Goal: Task Accomplishment & Management: Complete application form

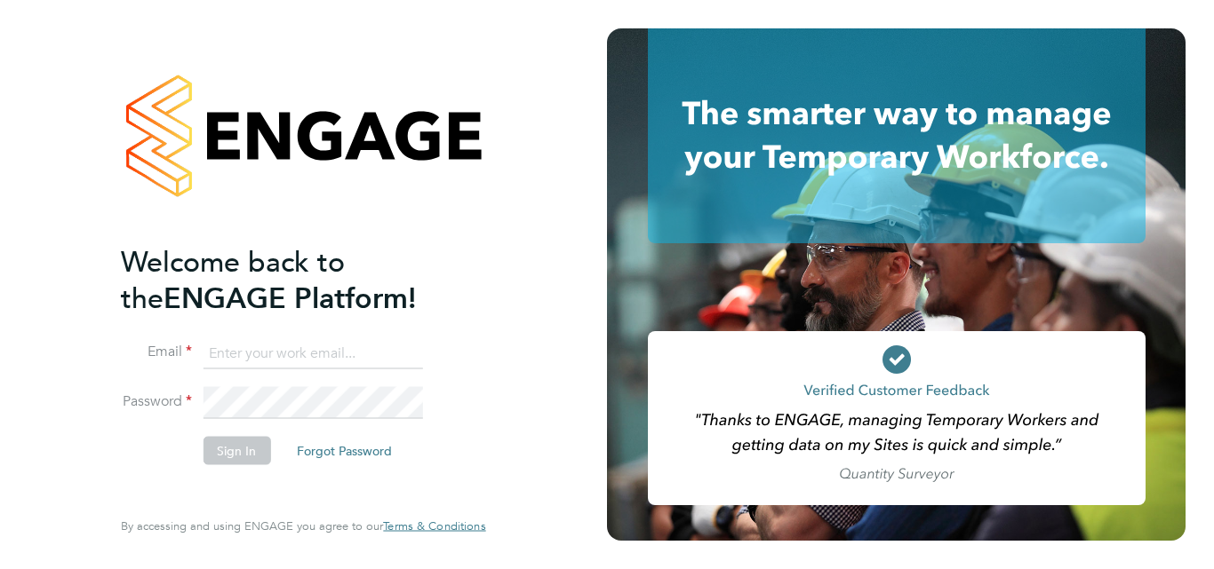
click at [254, 351] on input at bounding box center [312, 354] width 219 height 32
type input "[PERSON_NAME][EMAIL_ADDRESS][PERSON_NAME][DOMAIN_NAME]"
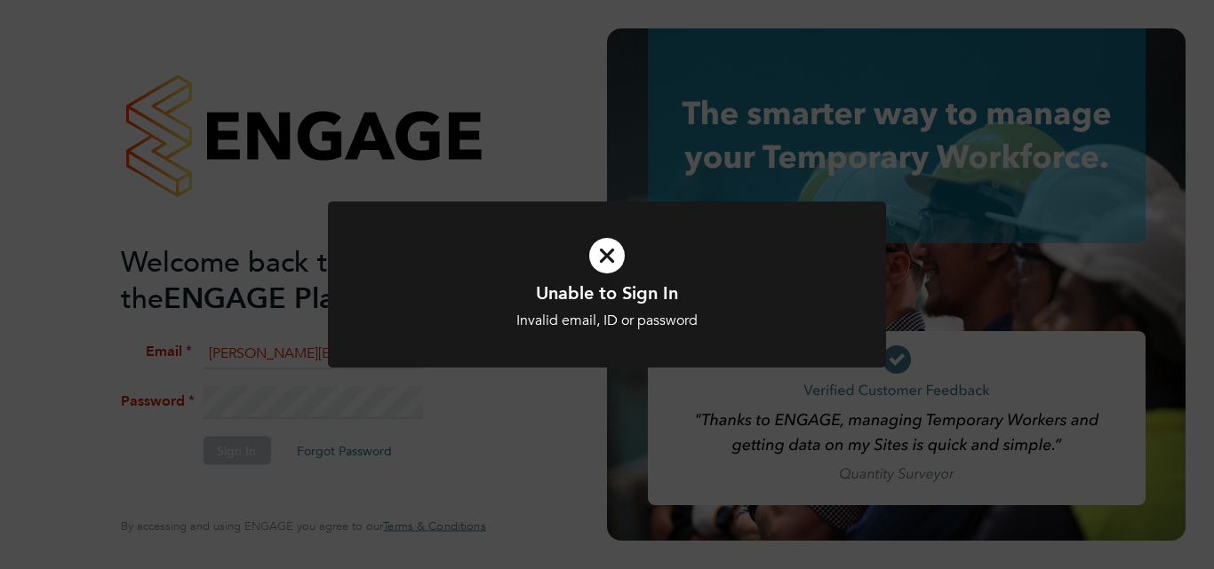
click at [601, 262] on icon at bounding box center [607, 255] width 462 height 69
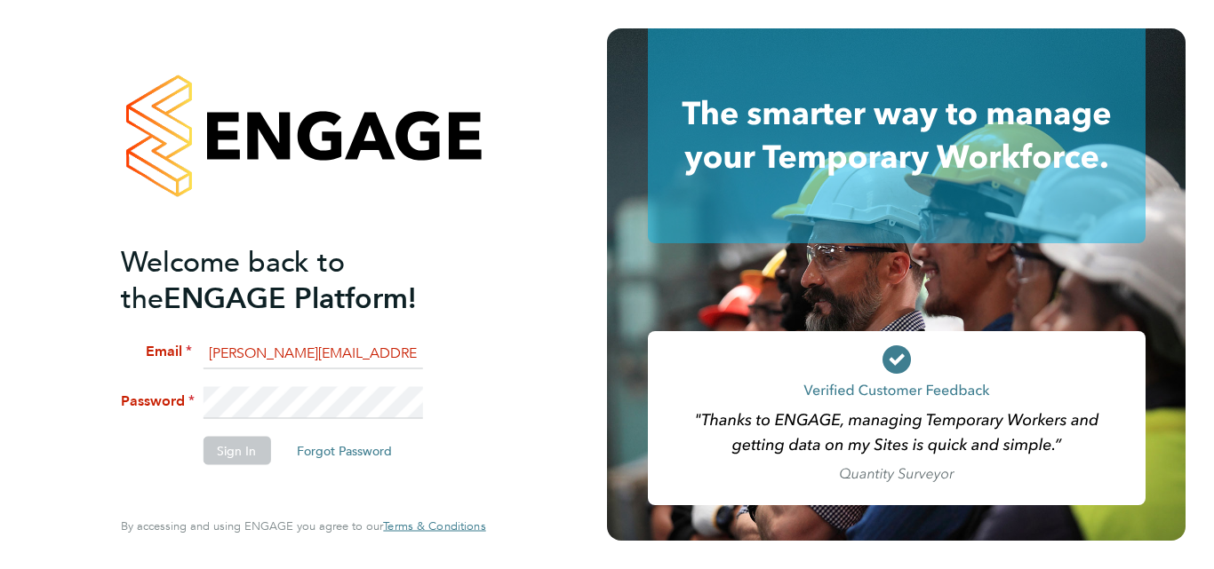
click at [157, 411] on li "Password" at bounding box center [294, 412] width 346 height 50
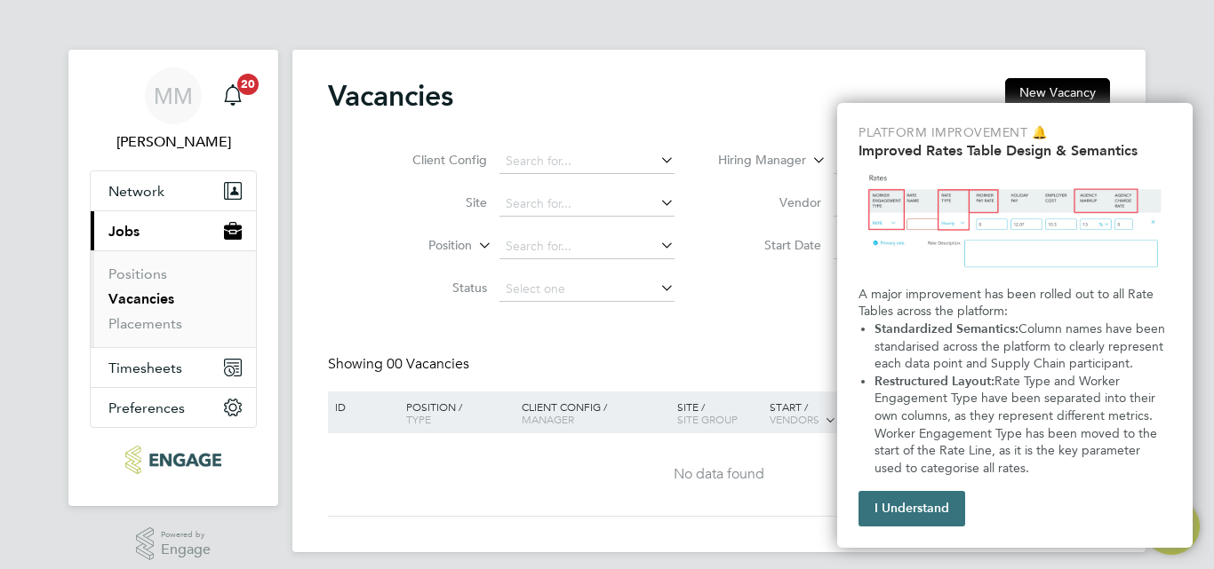
click at [926, 504] on button "I Understand" at bounding box center [911, 509] width 107 height 36
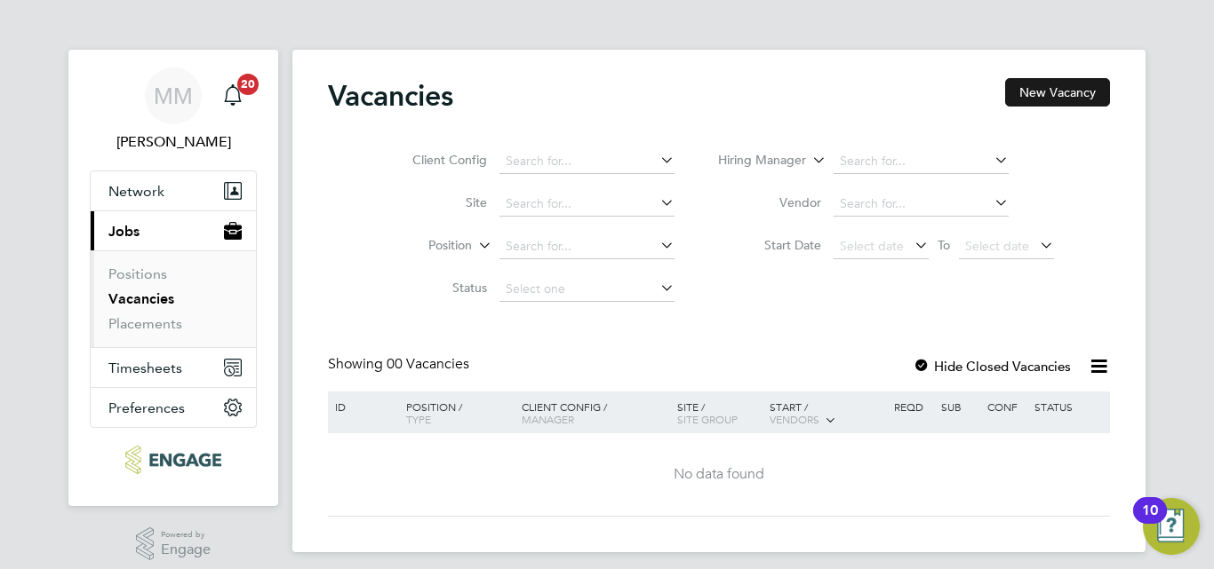
click at [1082, 92] on button "New Vacancy" at bounding box center [1057, 92] width 105 height 28
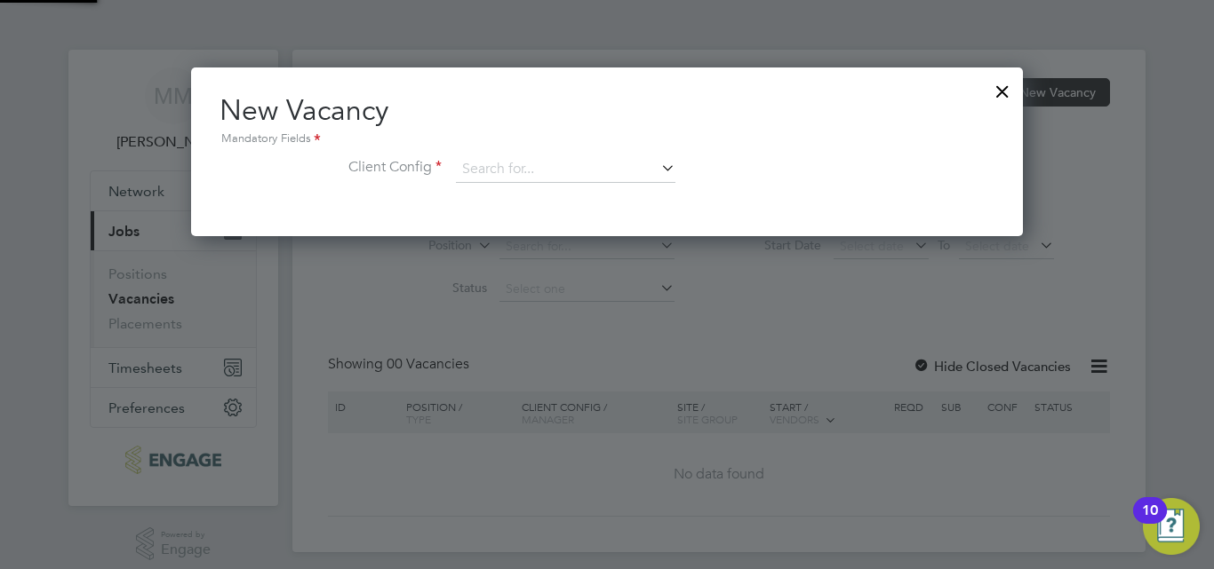
scroll to position [169, 832]
click at [657, 174] on icon at bounding box center [657, 167] width 0 height 25
click at [521, 240] on li "Attlee A Level Academy" at bounding box center [577, 243] width 244 height 24
type input "Attlee A Level Academy"
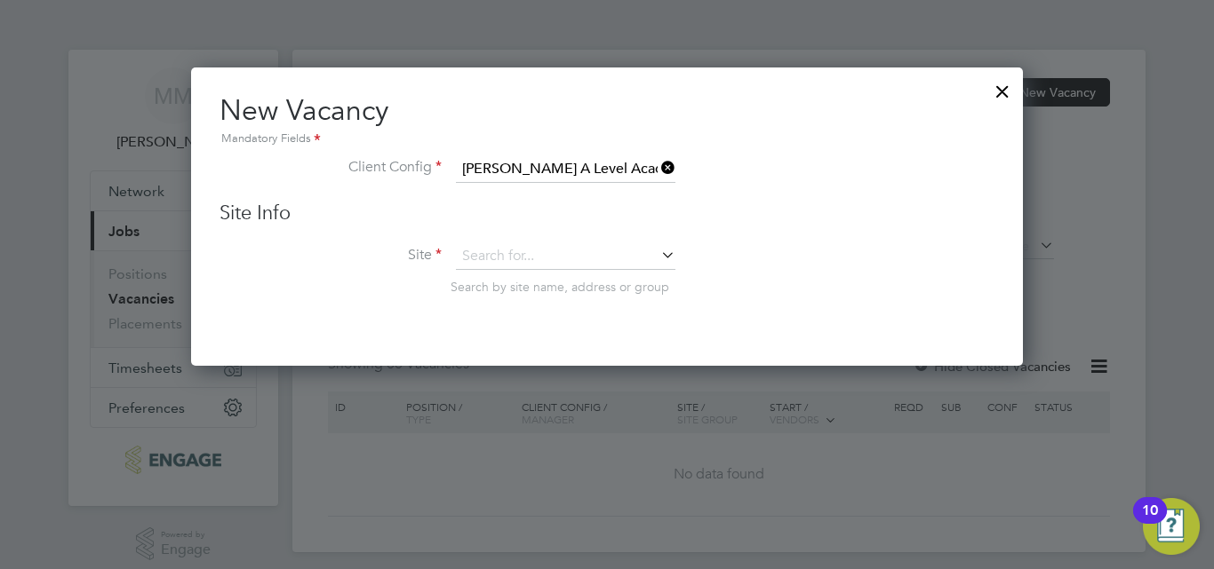
click at [657, 256] on icon at bounding box center [657, 255] width 0 height 25
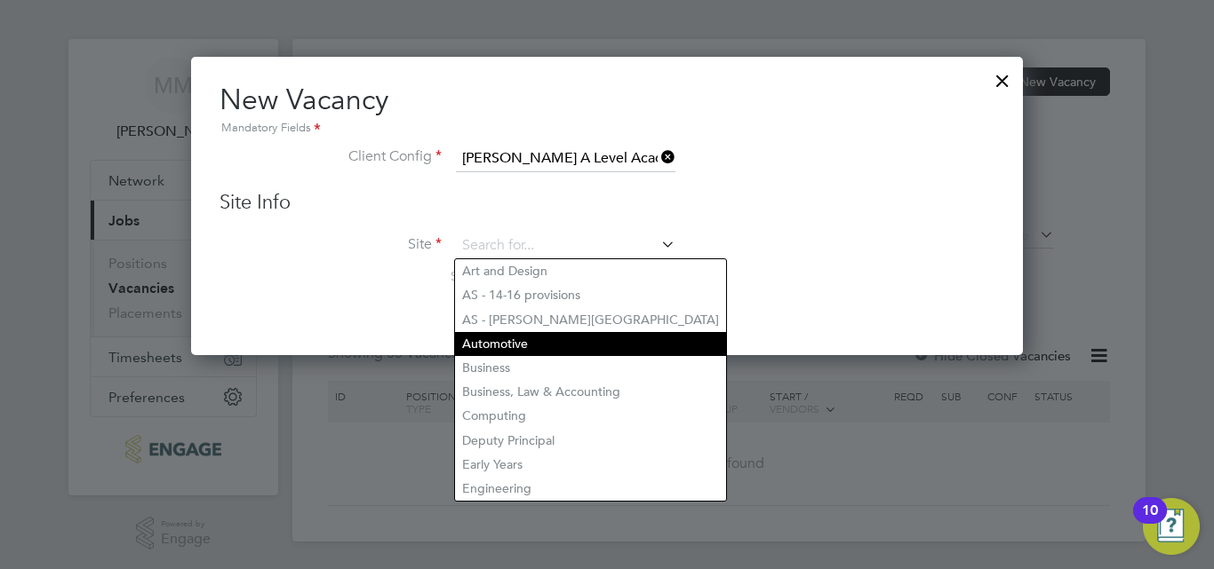
scroll to position [13, 0]
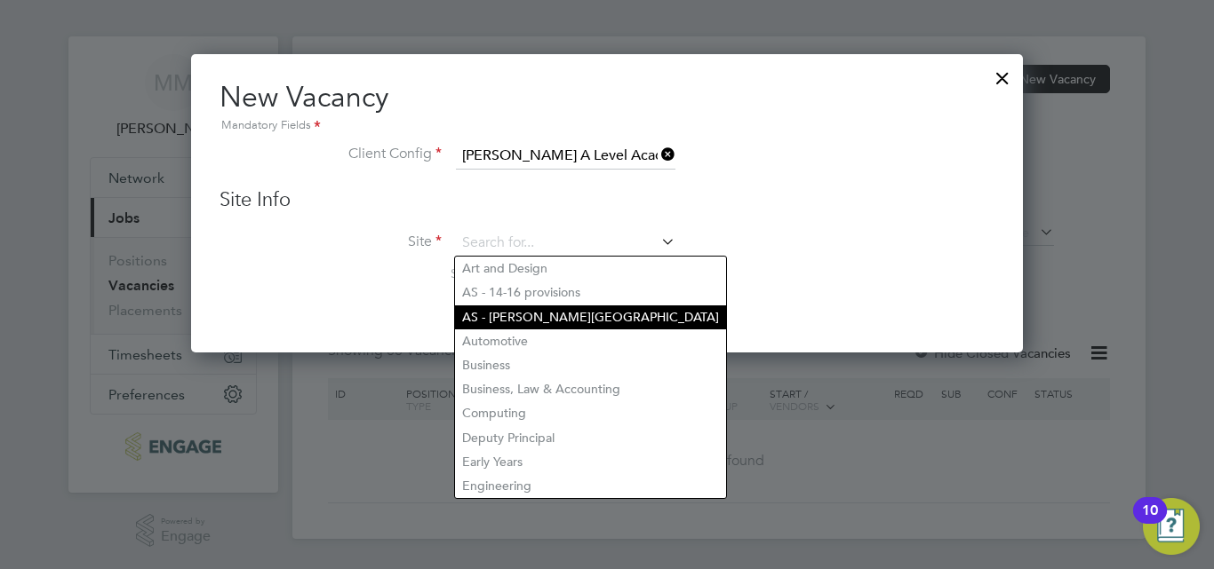
click at [545, 317] on li "AS - Attlee Academy" at bounding box center [590, 318] width 271 height 24
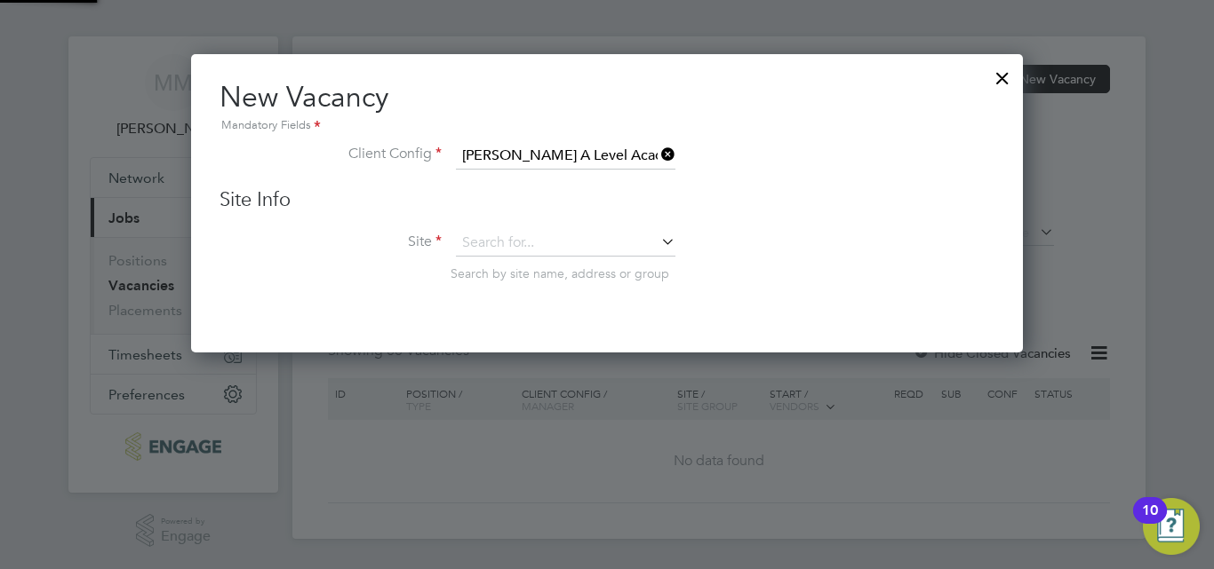
type input "AS - Attlee Academy"
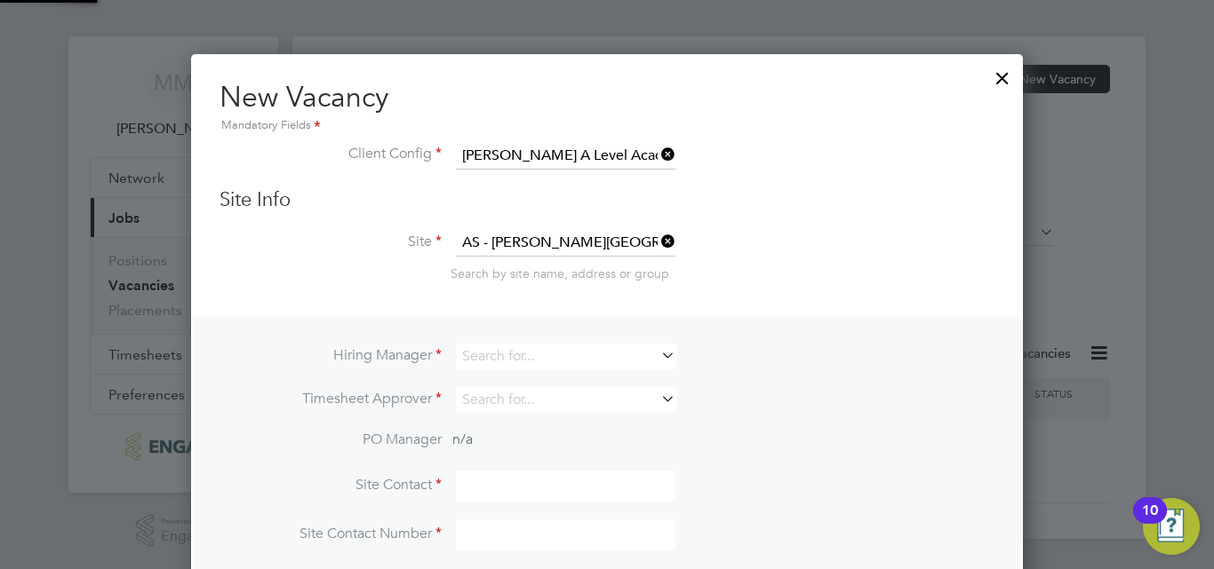
scroll to position [665, 832]
click at [657, 356] on icon at bounding box center [657, 355] width 0 height 25
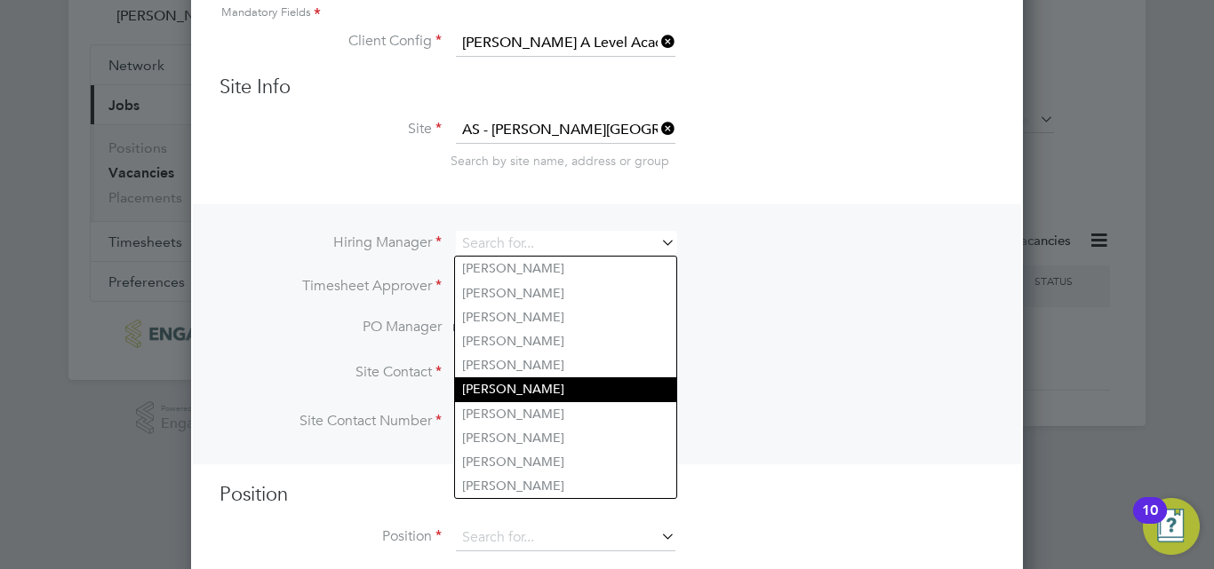
scroll to position [162, 0]
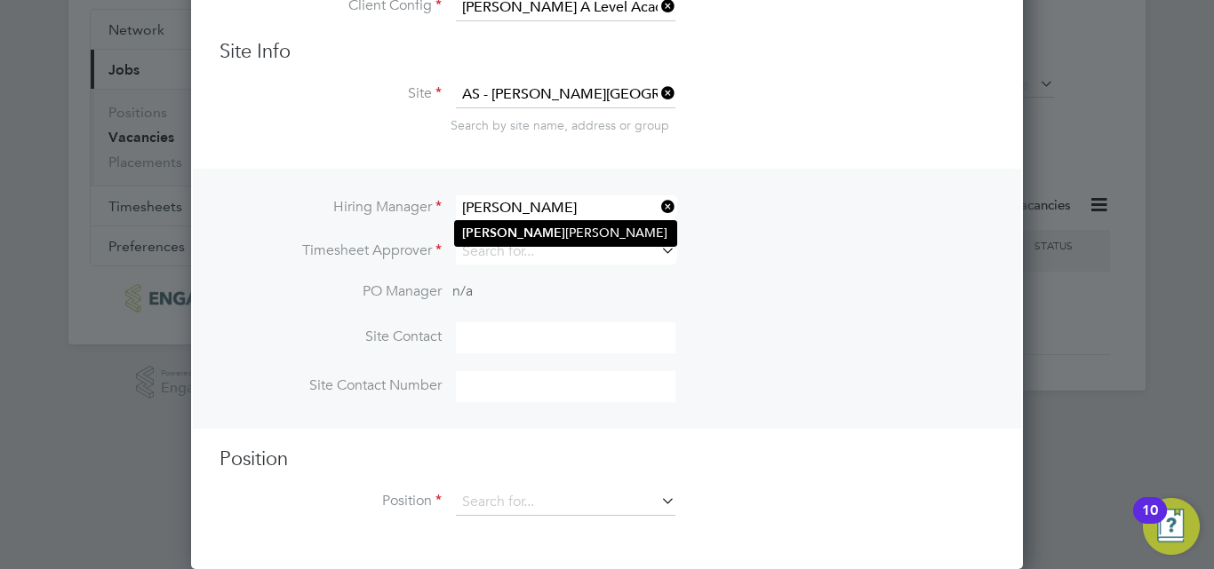
click at [522, 227] on li "Mohon Miah" at bounding box center [565, 233] width 221 height 24
type input "Mohon Miah"
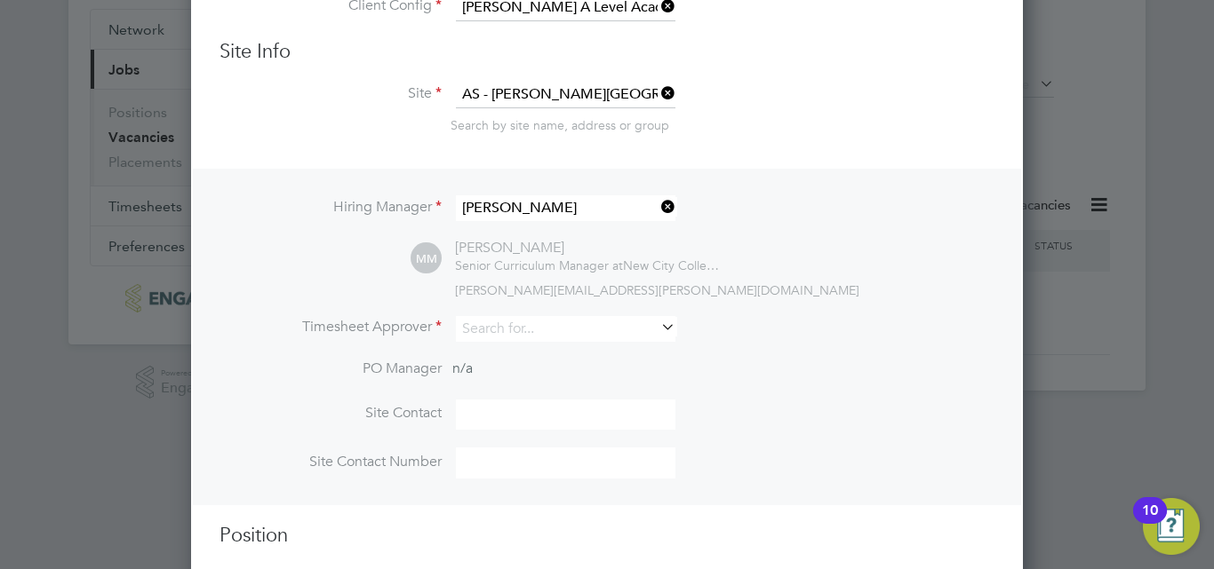
click at [657, 327] on icon at bounding box center [657, 327] width 0 height 25
click at [605, 349] on li "Mohon Miah" at bounding box center [565, 355] width 221 height 24
type input "Mohon Miah"
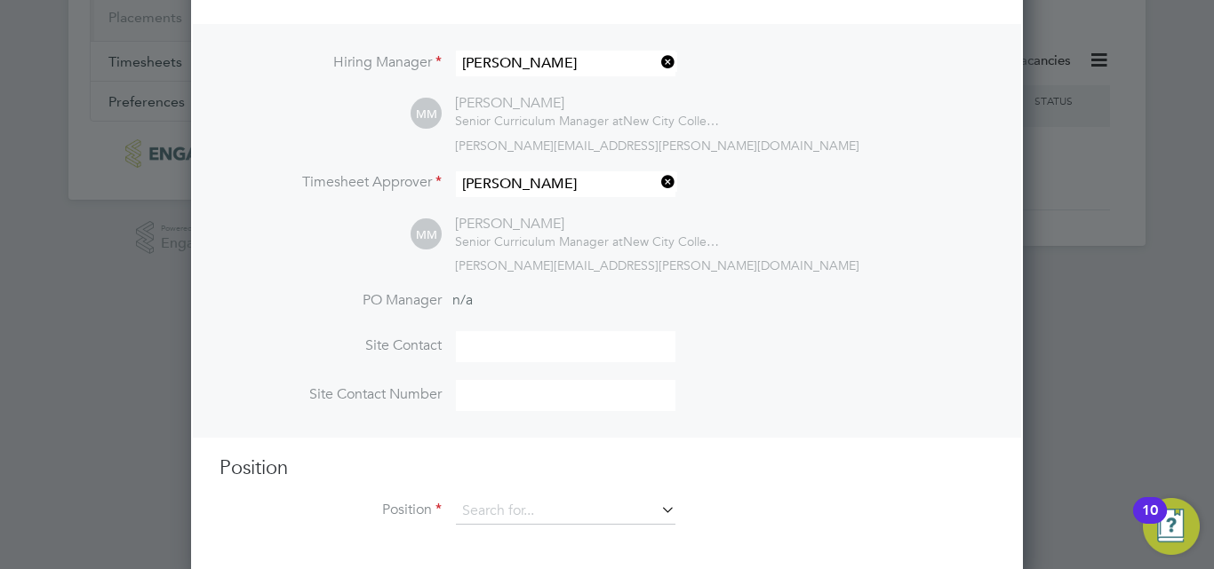
scroll to position [317, 0]
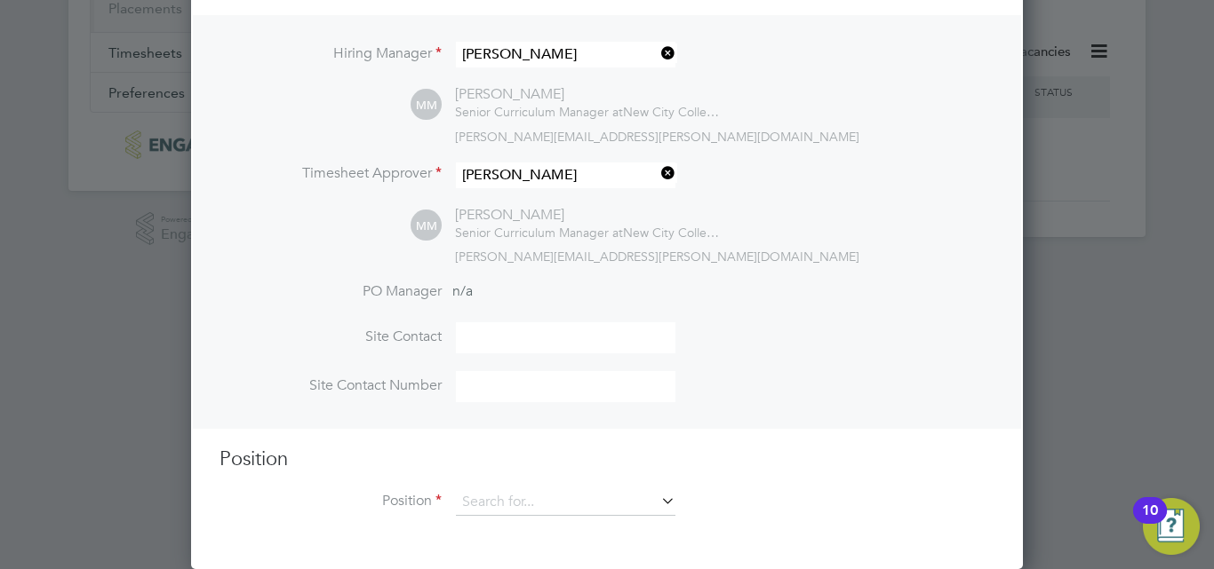
click at [575, 340] on input at bounding box center [565, 337] width 219 height 31
type input "02075107589"
click at [657, 502] on icon at bounding box center [657, 501] width 0 height 25
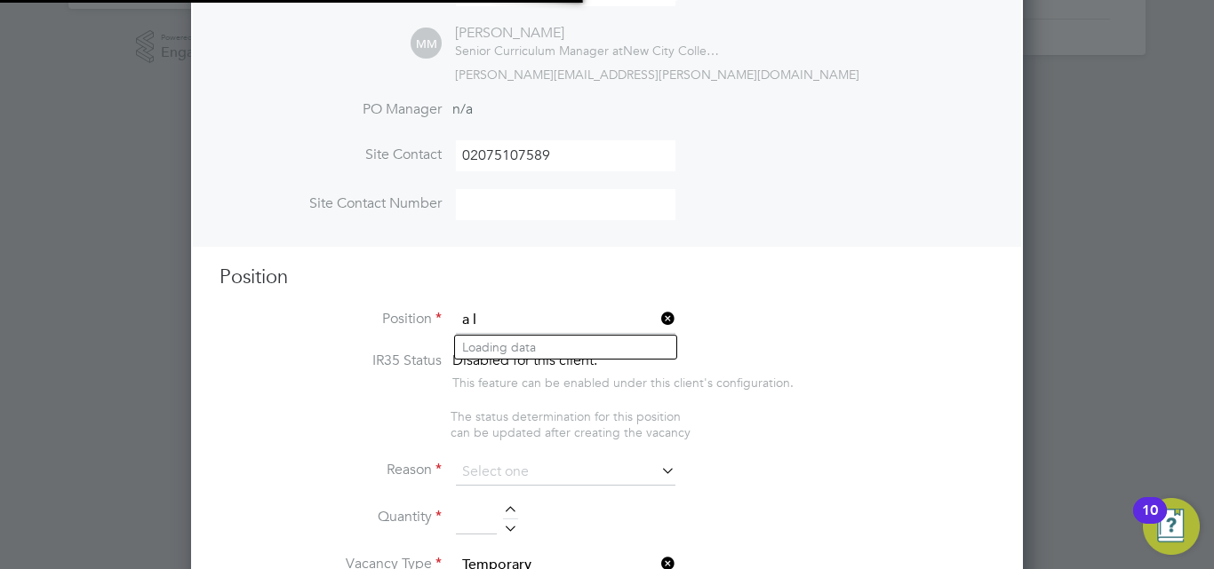
scroll to position [2737, 832]
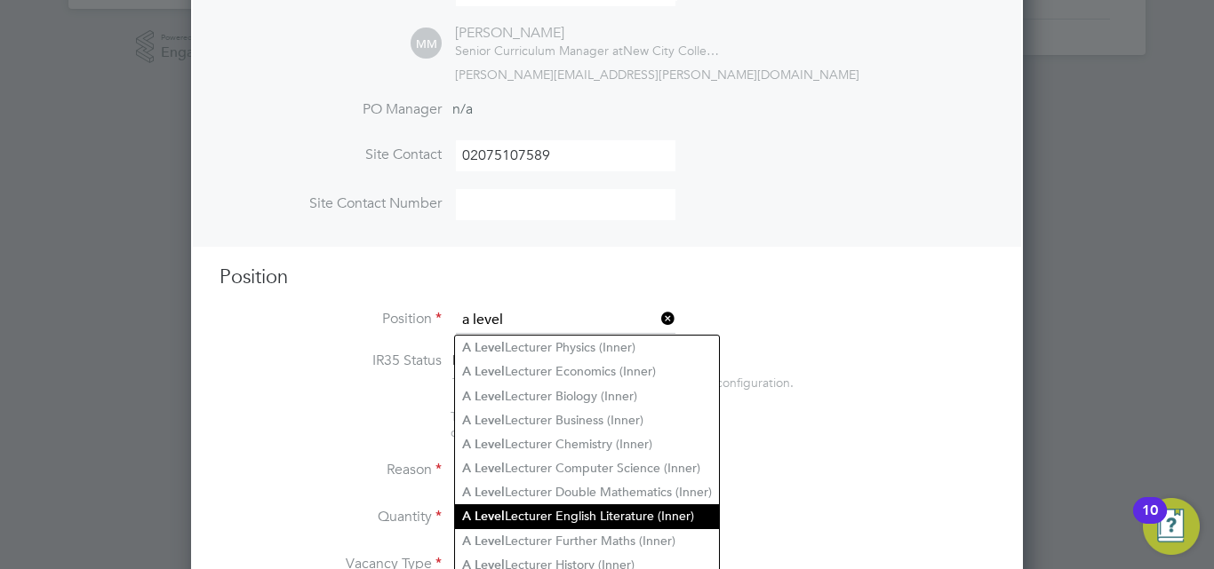
click at [529, 511] on li "A Level Lecturer English Literature (Inner)" at bounding box center [587, 517] width 264 height 24
type input "A Level Lecturer English Literature (Inner)"
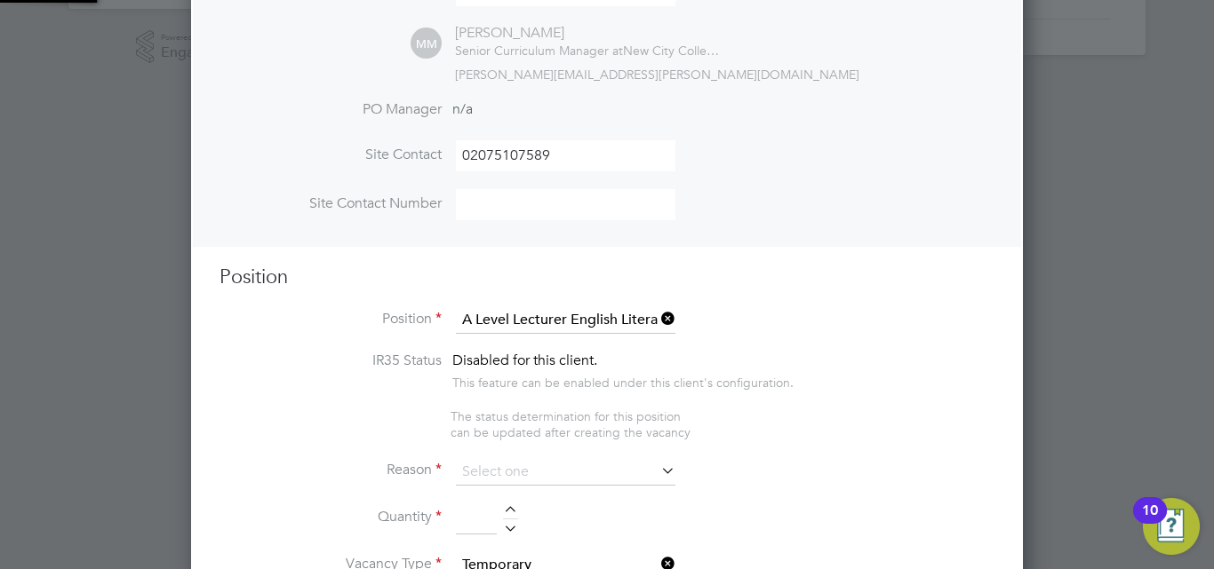
type textarea "PURPOSE OF JOB: • To teach and assess learning on a range of courses, which inc…"
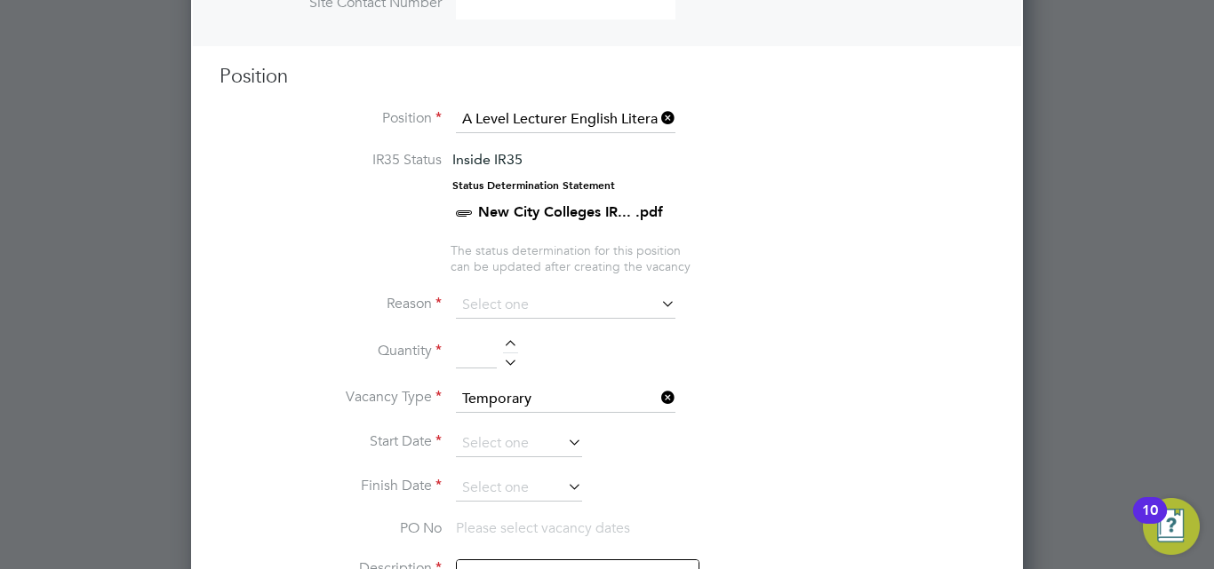
scroll to position [764, 0]
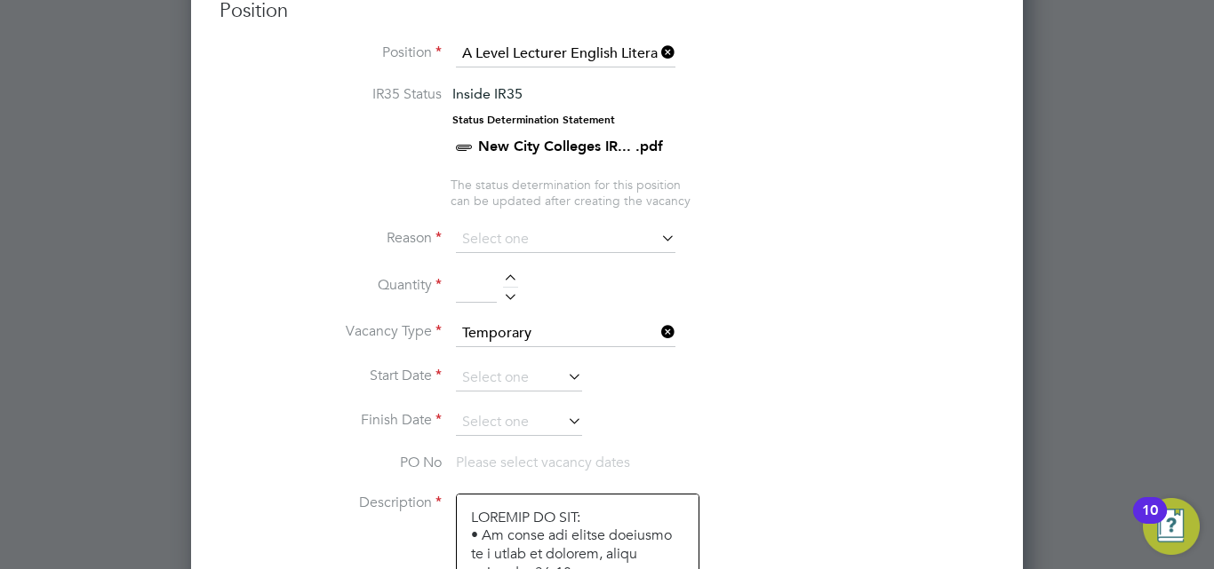
click at [657, 234] on icon at bounding box center [657, 238] width 0 height 25
click at [649, 245] on input at bounding box center [565, 240] width 219 height 27
click at [547, 348] on li "Temp to Perm" at bounding box center [565, 358] width 221 height 23
type input "Temp to Perm"
click at [506, 279] on div at bounding box center [510, 281] width 15 height 12
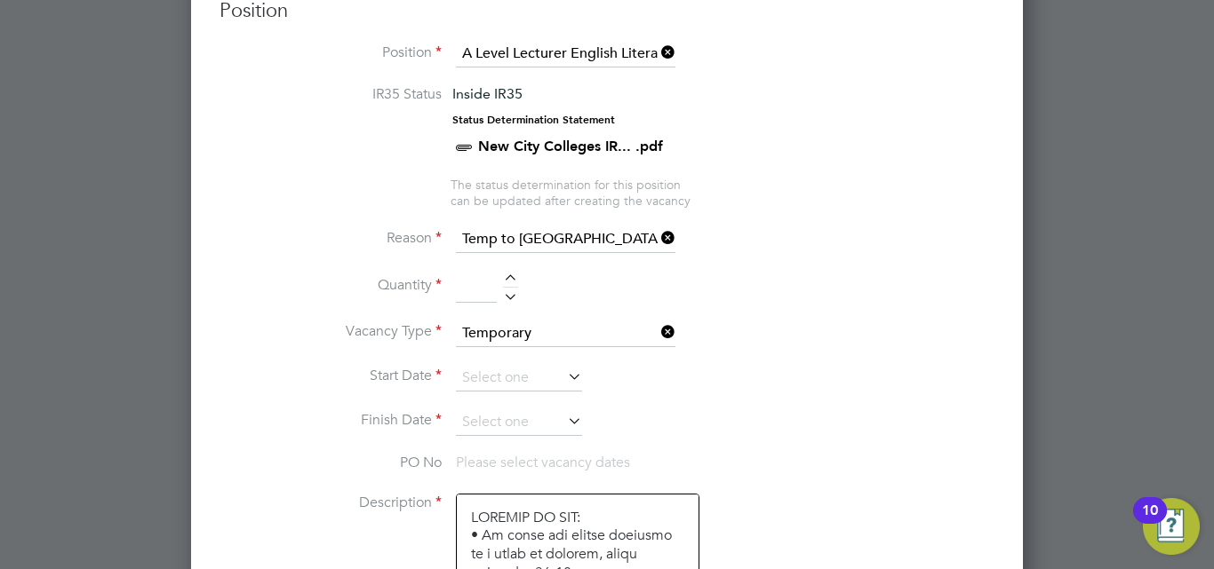
type input "1"
click at [514, 288] on div at bounding box center [510, 294] width 15 height 12
click at [514, 293] on div at bounding box center [510, 294] width 15 height 12
click at [511, 298] on div at bounding box center [510, 294] width 15 height 12
click at [488, 287] on input "1" at bounding box center [476, 287] width 41 height 32
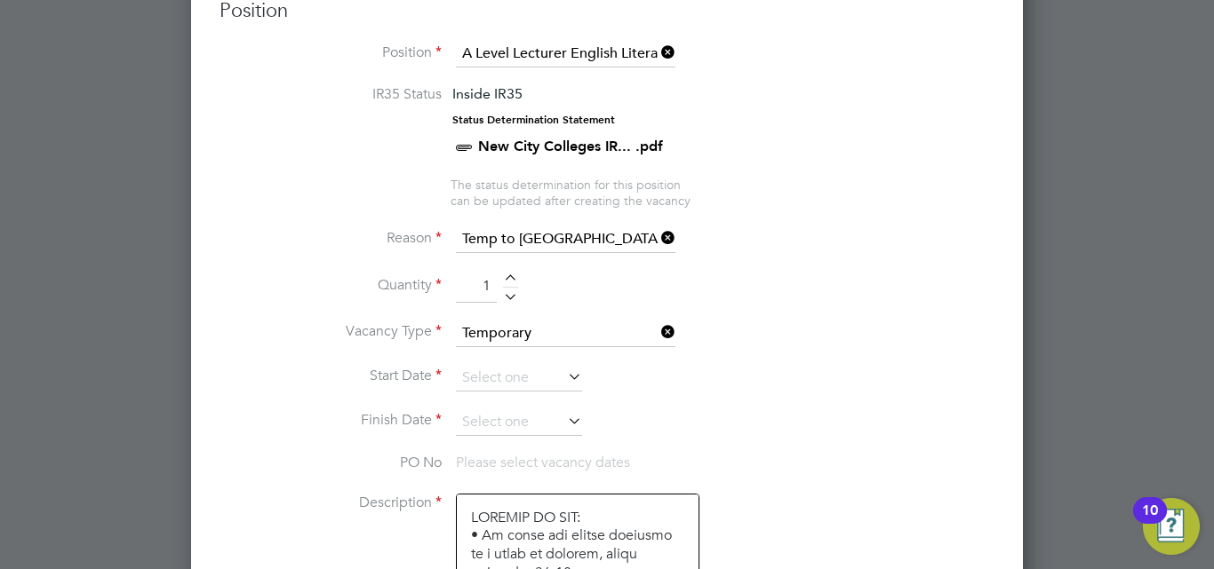
drag, startPoint x: 465, startPoint y: 286, endPoint x: 489, endPoint y: 291, distance: 24.6
click at [489, 291] on input "1" at bounding box center [476, 287] width 41 height 32
click at [564, 383] on icon at bounding box center [564, 376] width 0 height 25
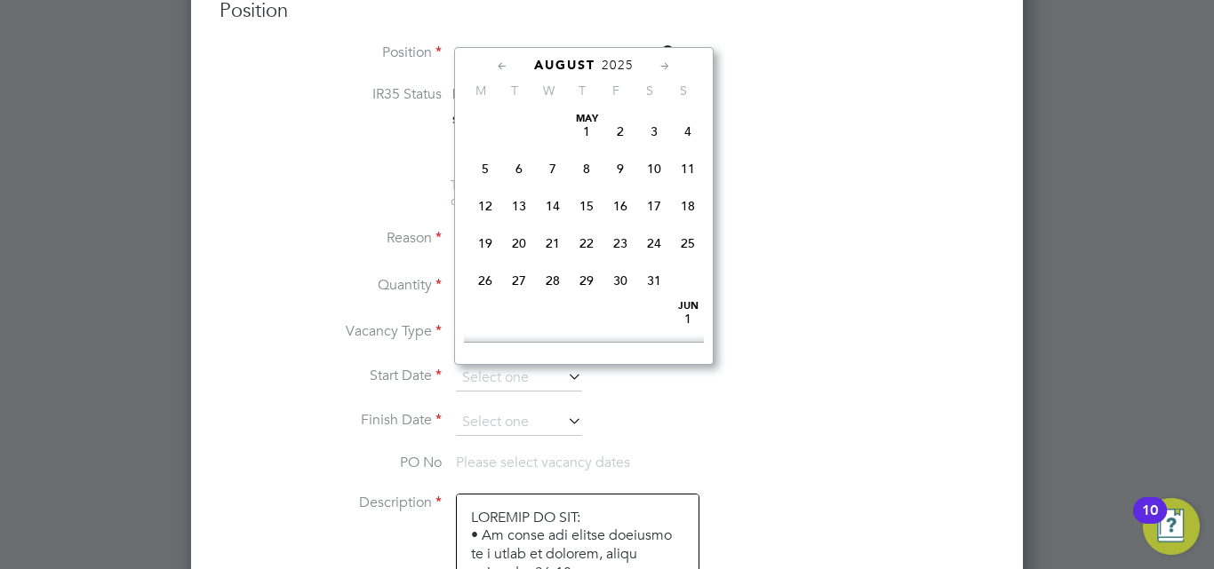
scroll to position [692, 0]
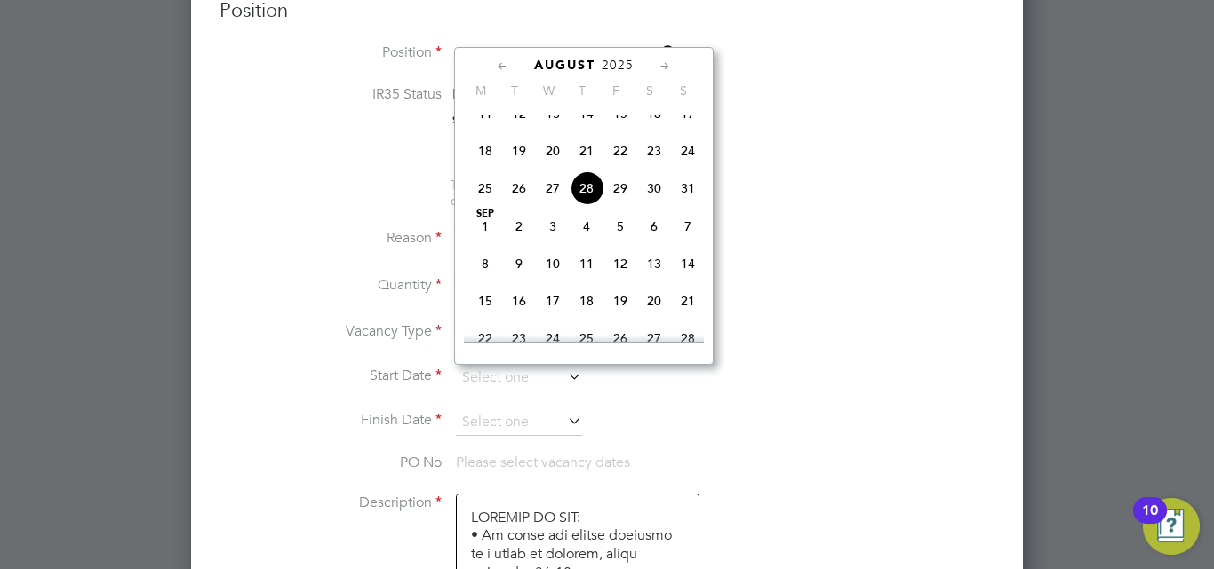
click at [931, 247] on li "Reason Temp to Perm" at bounding box center [606, 249] width 775 height 44
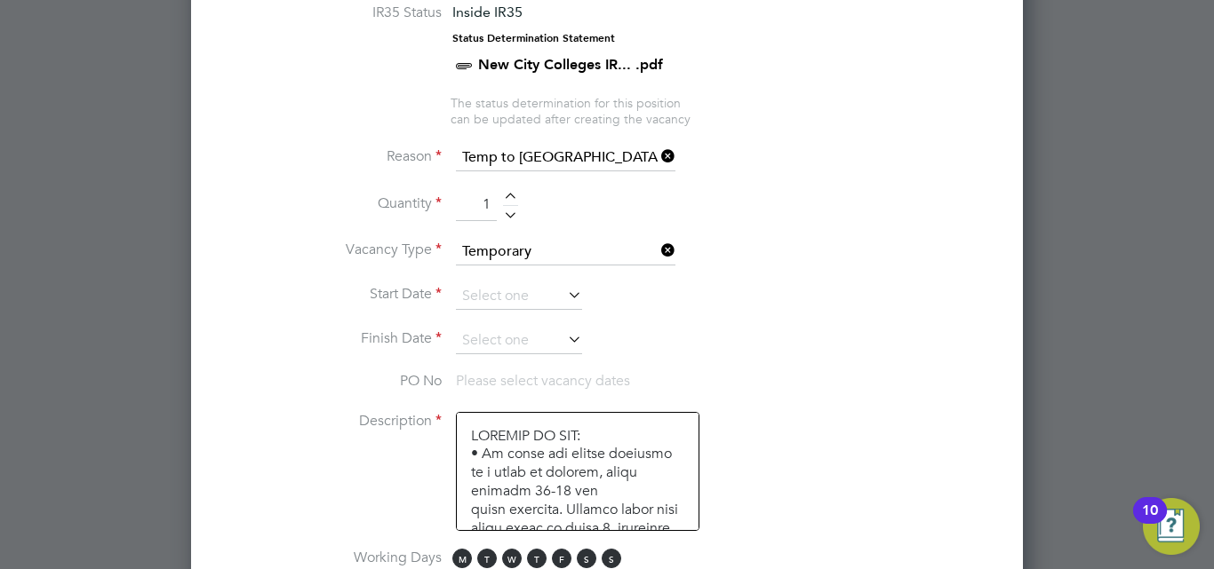
scroll to position [853, 0]
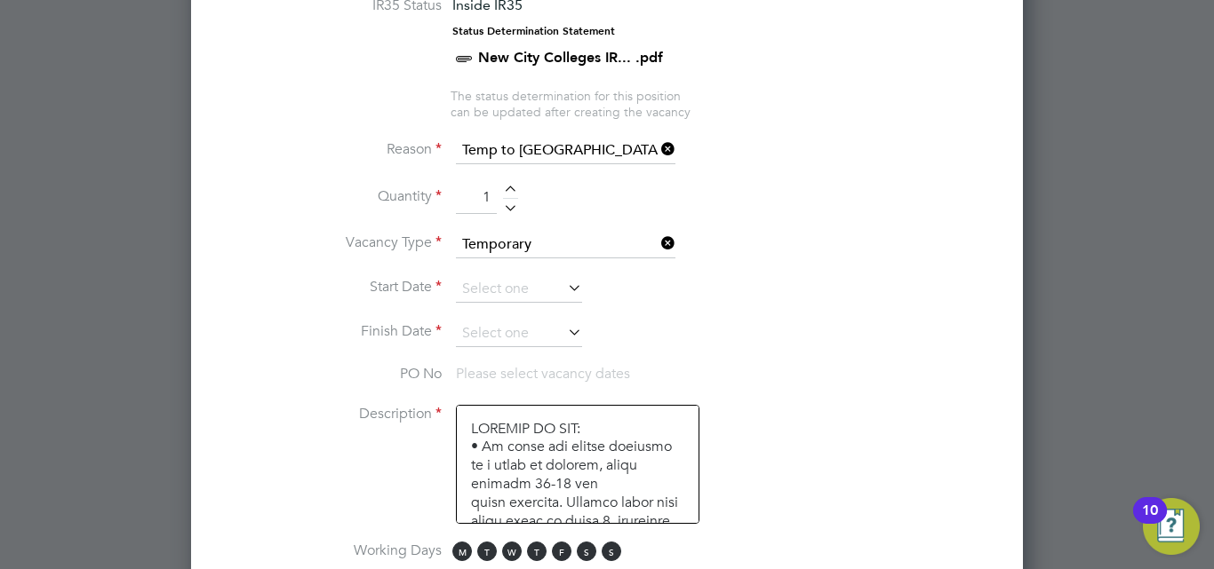
click at [564, 281] on icon at bounding box center [564, 287] width 0 height 25
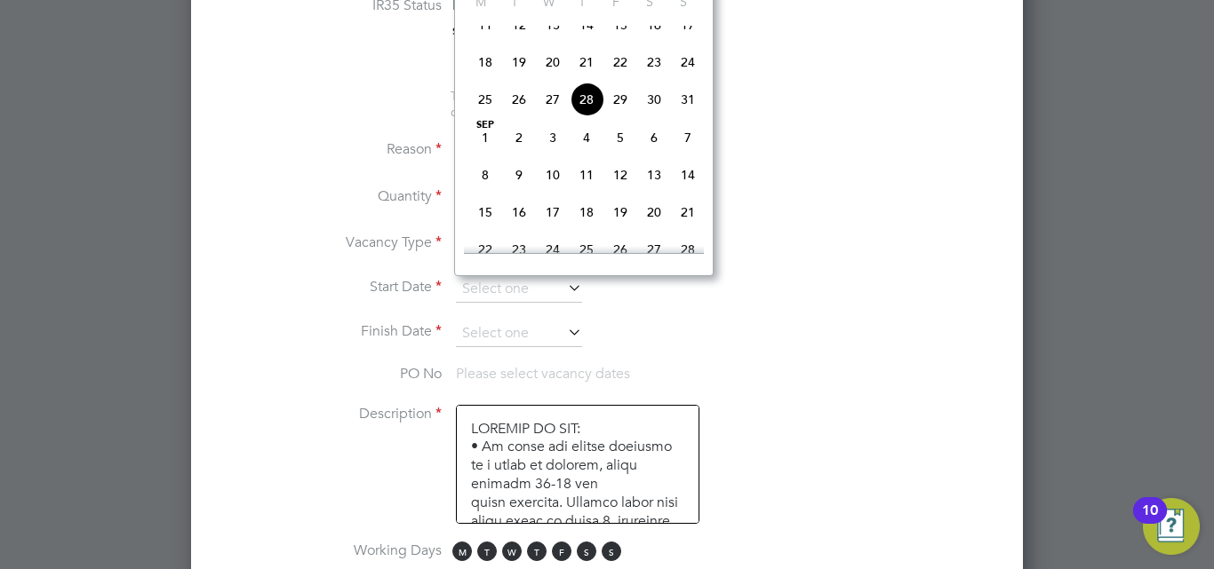
click at [490, 155] on span "Sep 1" at bounding box center [485, 138] width 34 height 34
type input "01 Sep 2025"
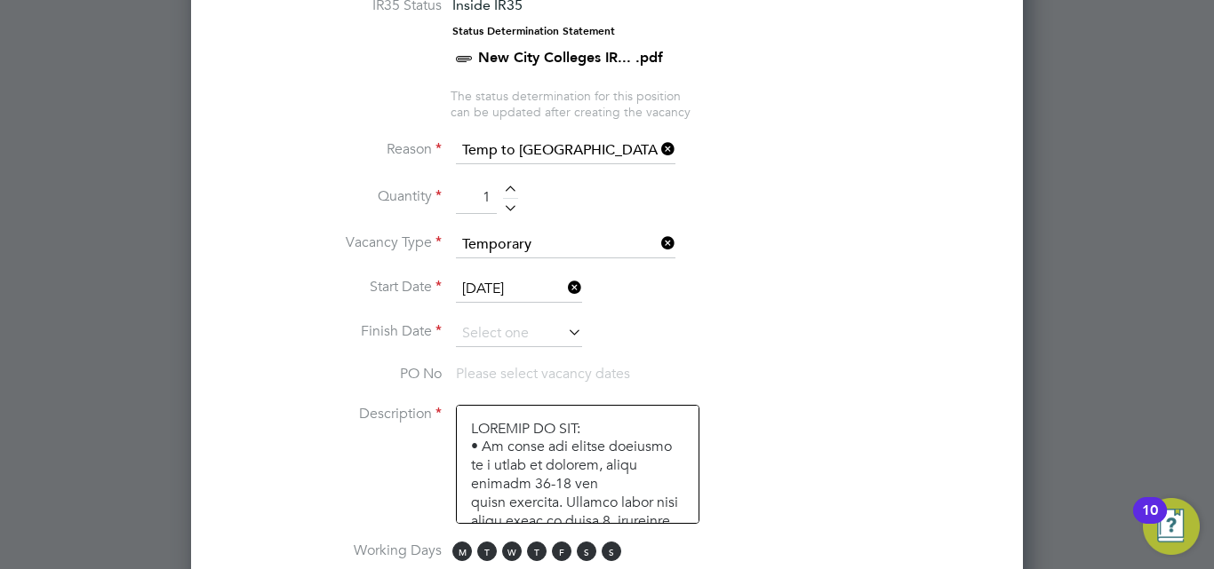
click at [564, 330] on icon at bounding box center [564, 332] width 0 height 25
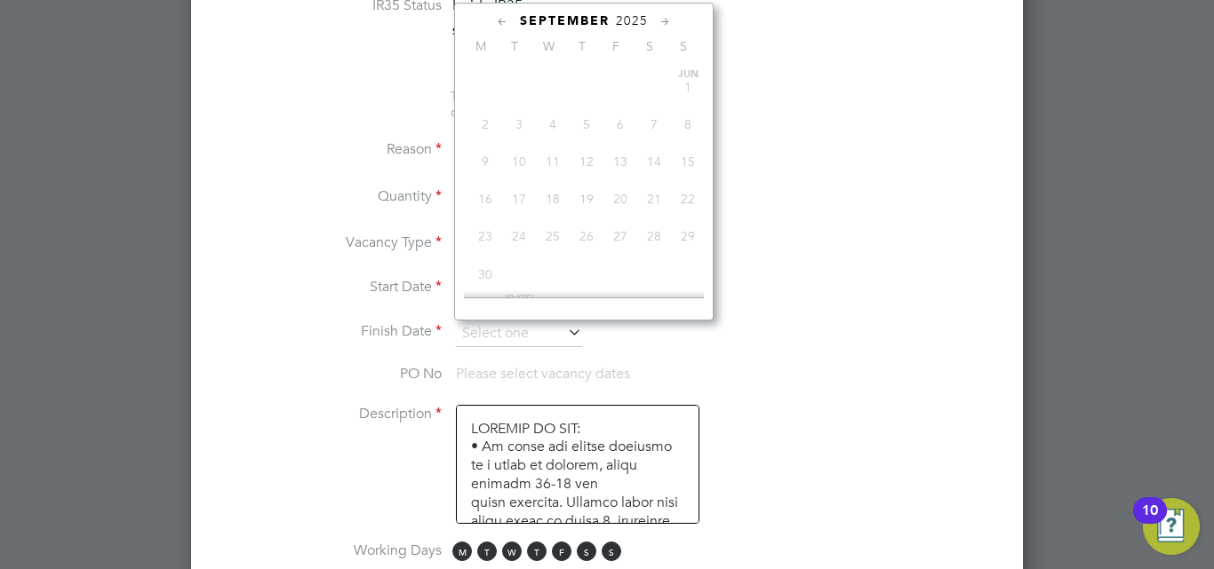
scroll to position [538, 0]
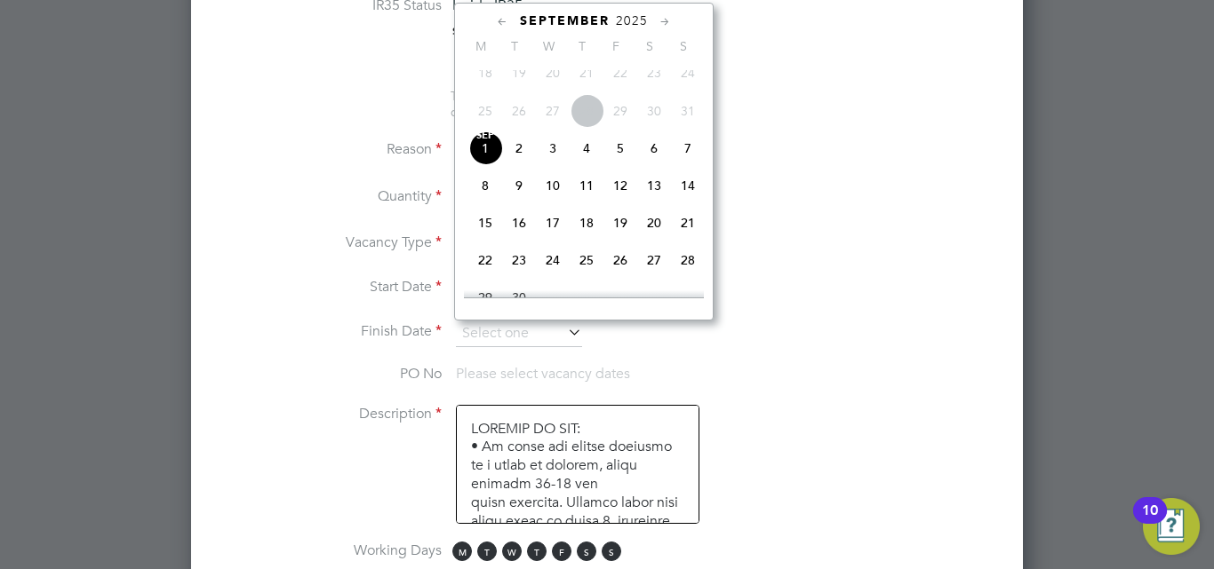
click at [668, 17] on icon at bounding box center [665, 22] width 17 height 20
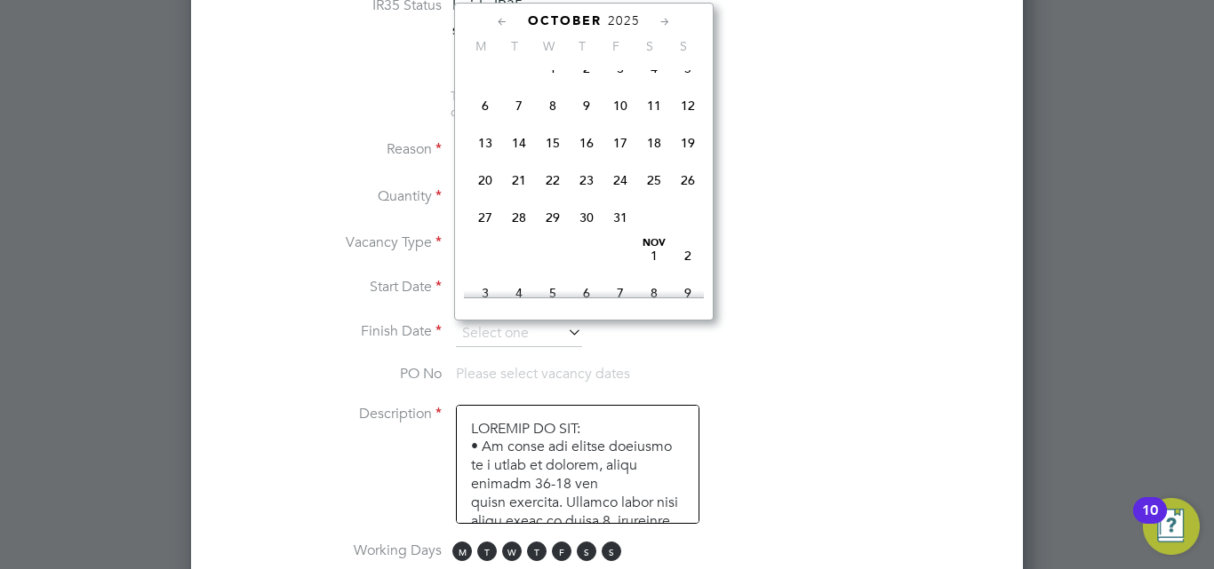
click at [506, 26] on icon at bounding box center [502, 22] width 17 height 20
click at [827, 144] on li "Reason Temp to Perm" at bounding box center [606, 160] width 775 height 44
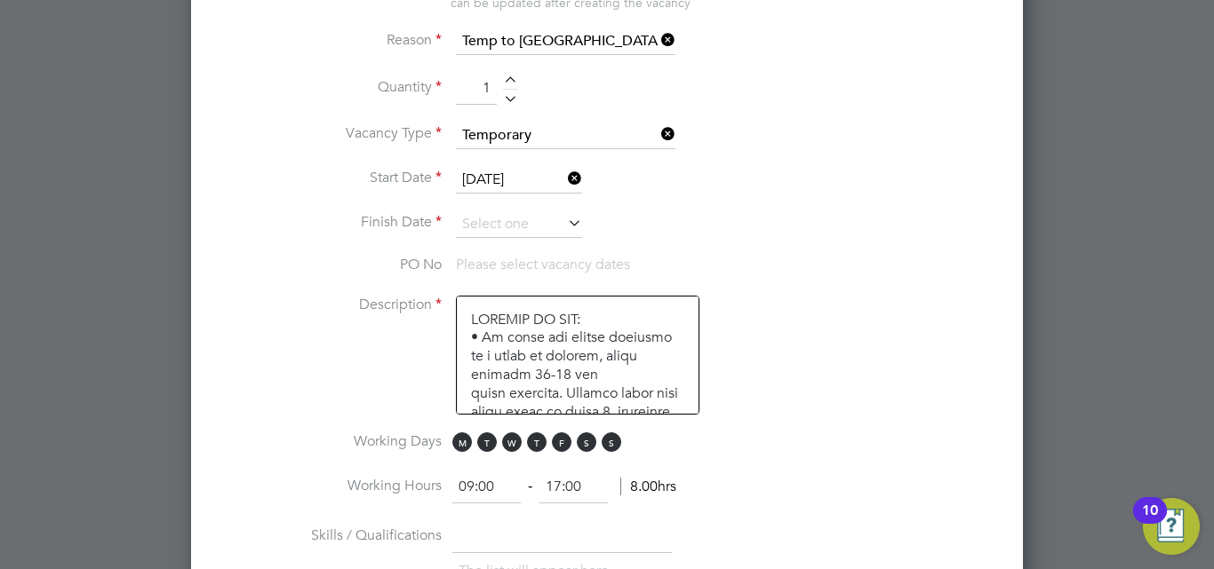
scroll to position [977, 0]
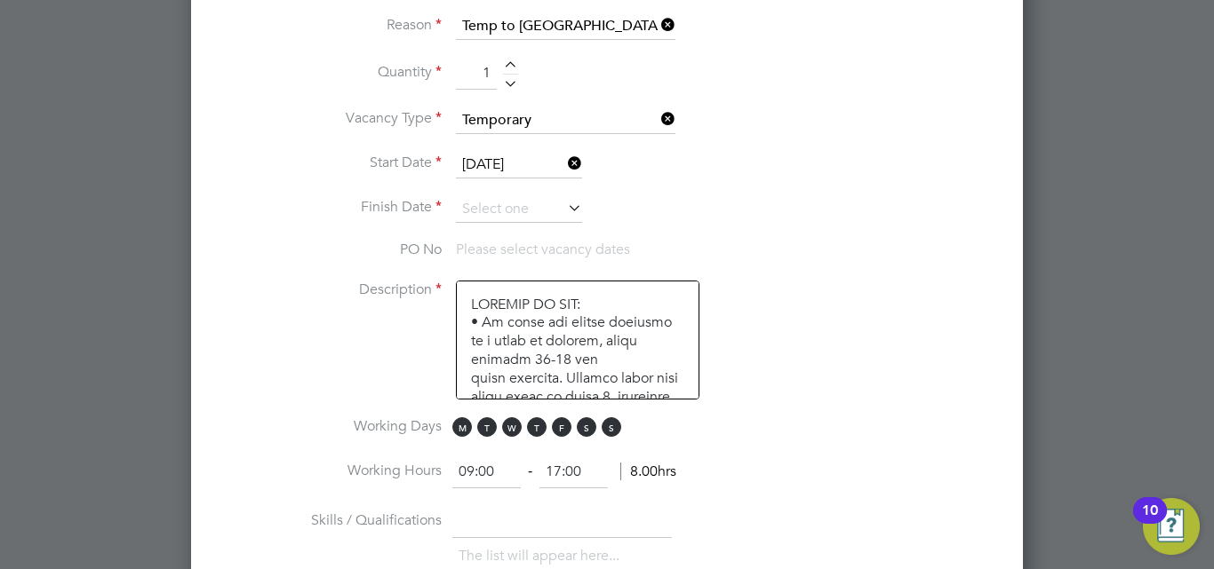
click at [564, 214] on icon at bounding box center [564, 207] width 0 height 25
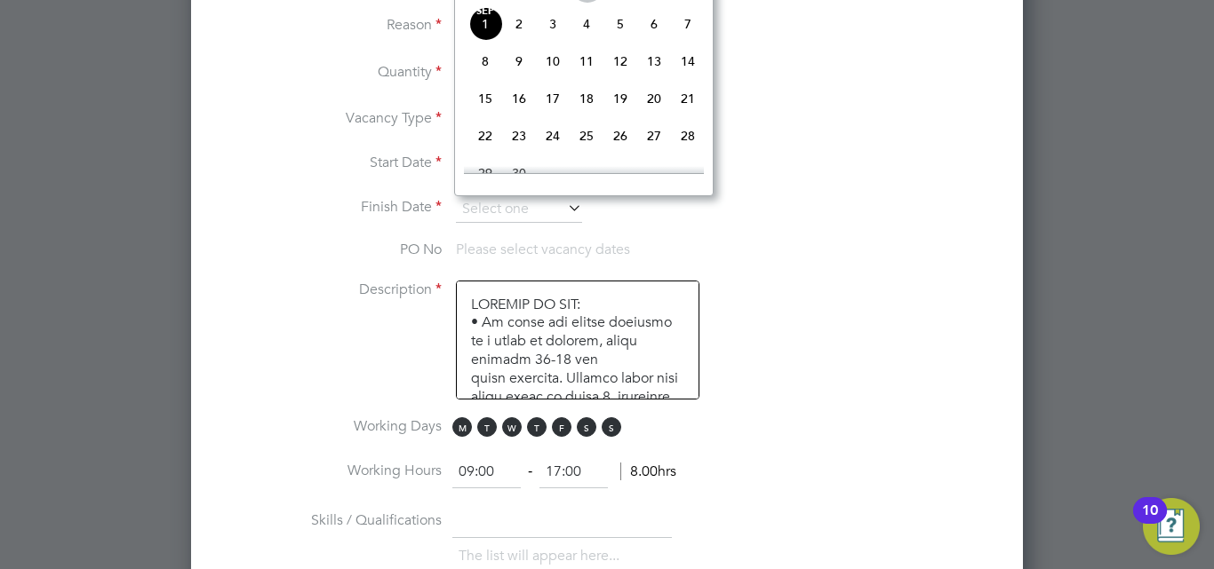
scroll to position [627, 0]
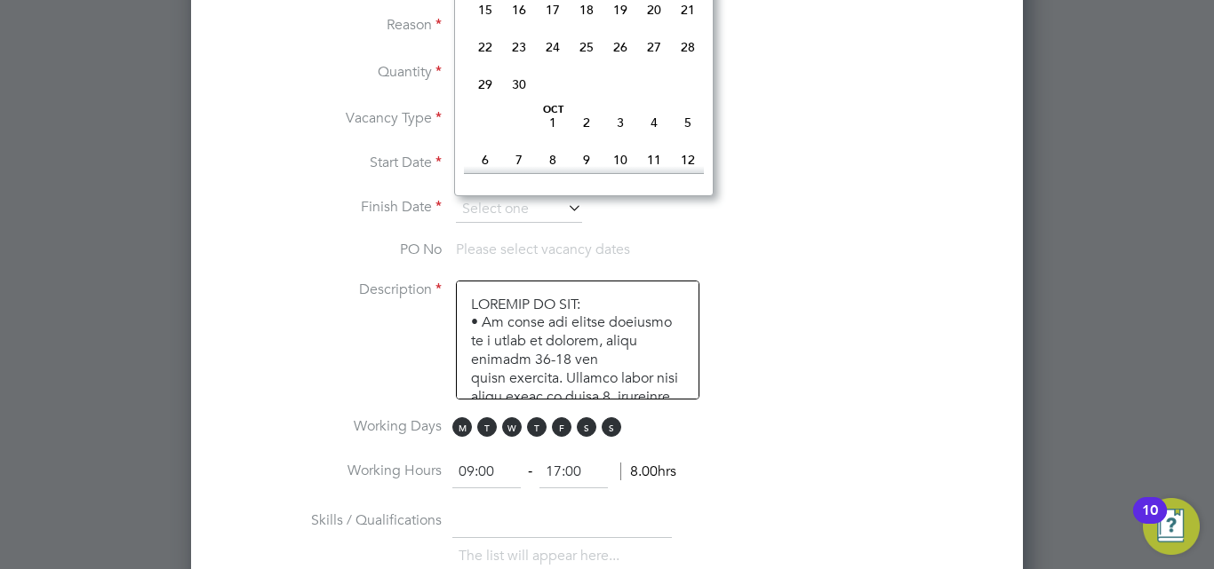
click at [481, 64] on span "22" at bounding box center [485, 47] width 34 height 34
type input "22 Sep 2025"
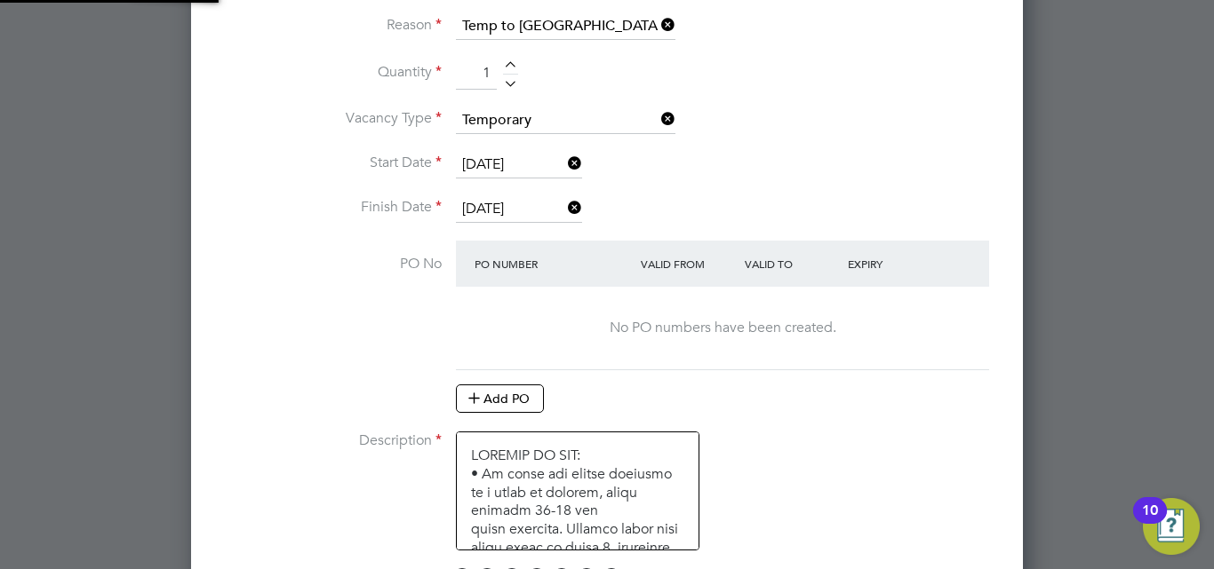
scroll to position [2890, 832]
click at [564, 215] on icon at bounding box center [564, 207] width 0 height 25
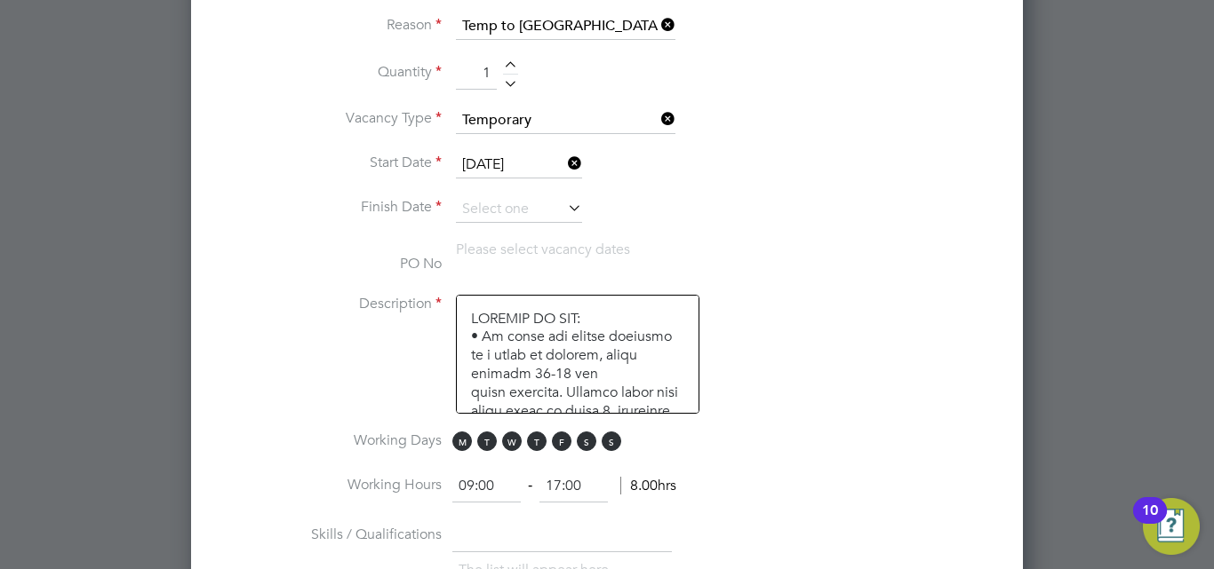
scroll to position [2740, 832]
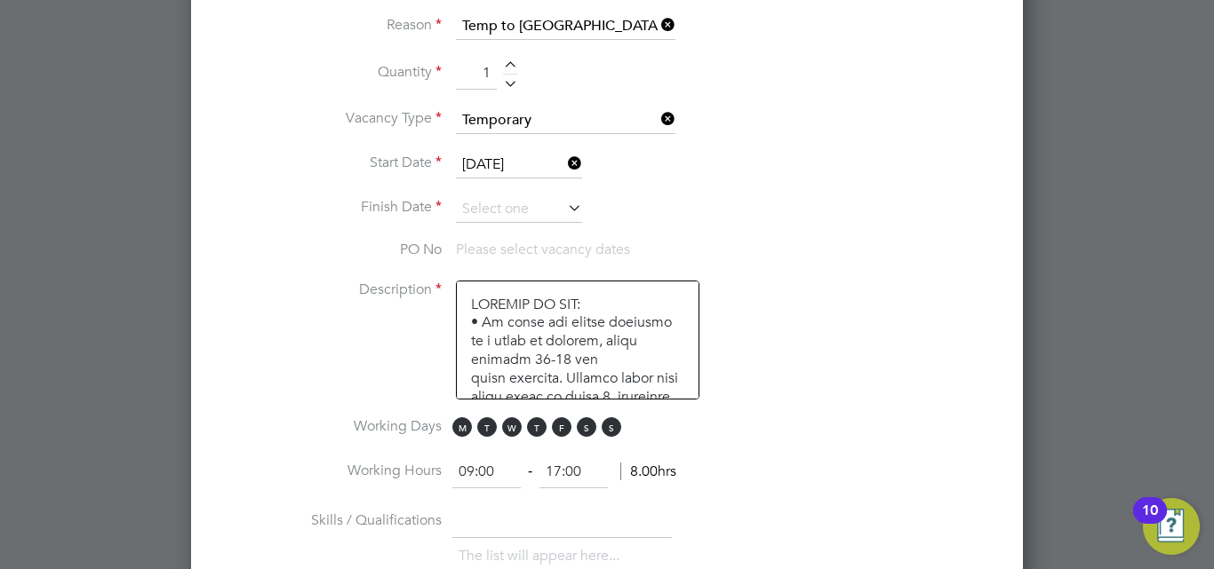
click at [564, 216] on icon at bounding box center [564, 207] width 0 height 25
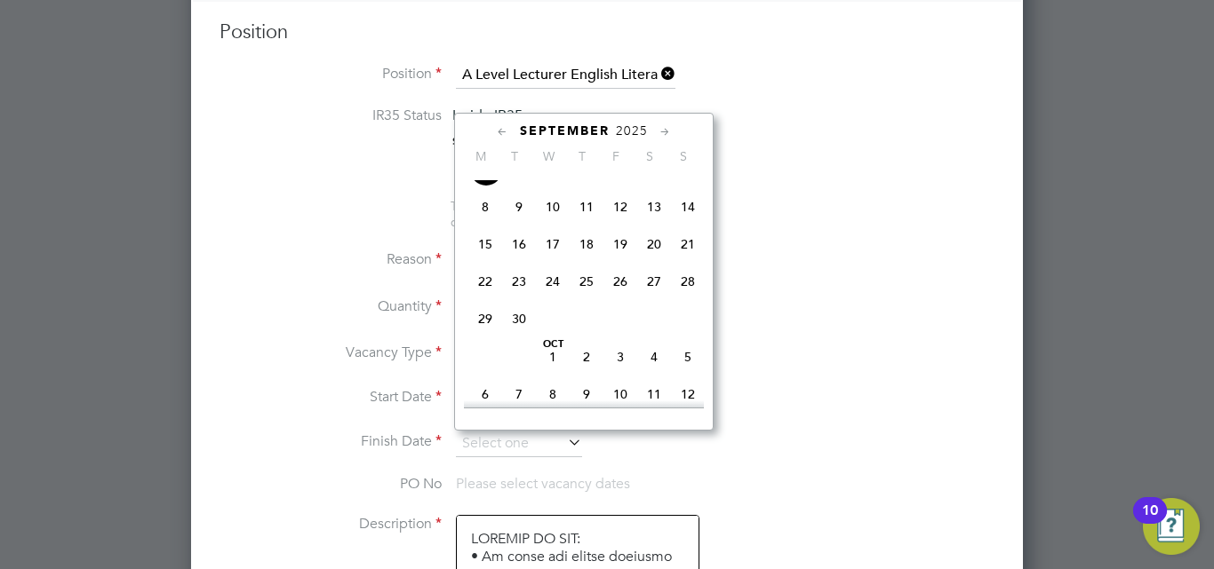
scroll to position [711, 0]
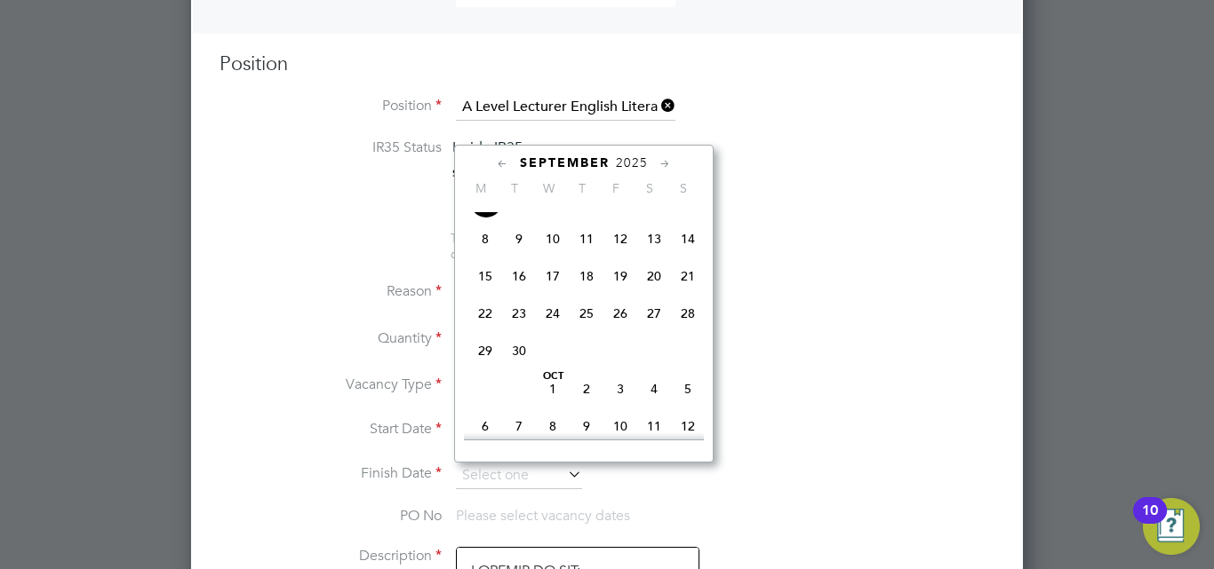
click at [552, 404] on span "Oct 1" at bounding box center [553, 389] width 34 height 34
type input "01 Oct 2025"
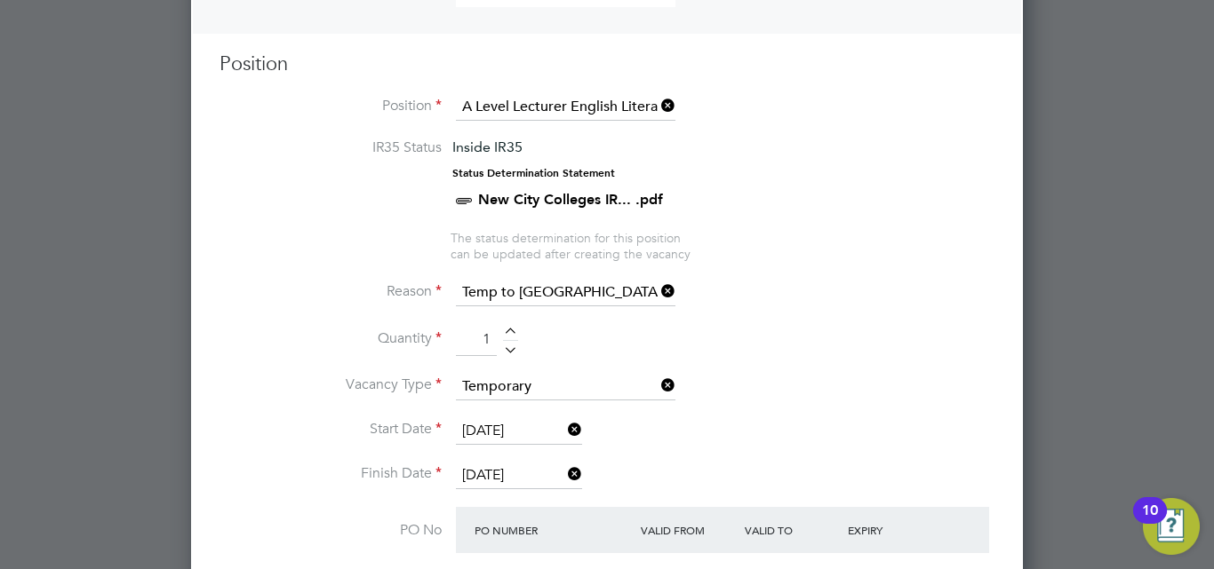
click at [720, 372] on li "Quantity 1" at bounding box center [606, 349] width 775 height 50
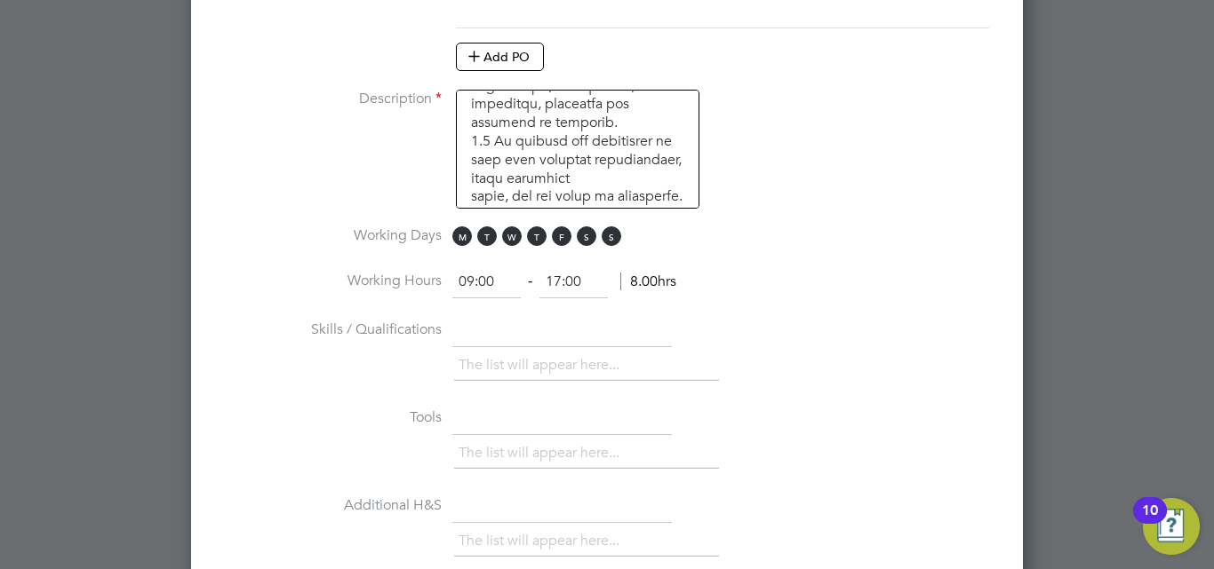
scroll to position [1333, 0]
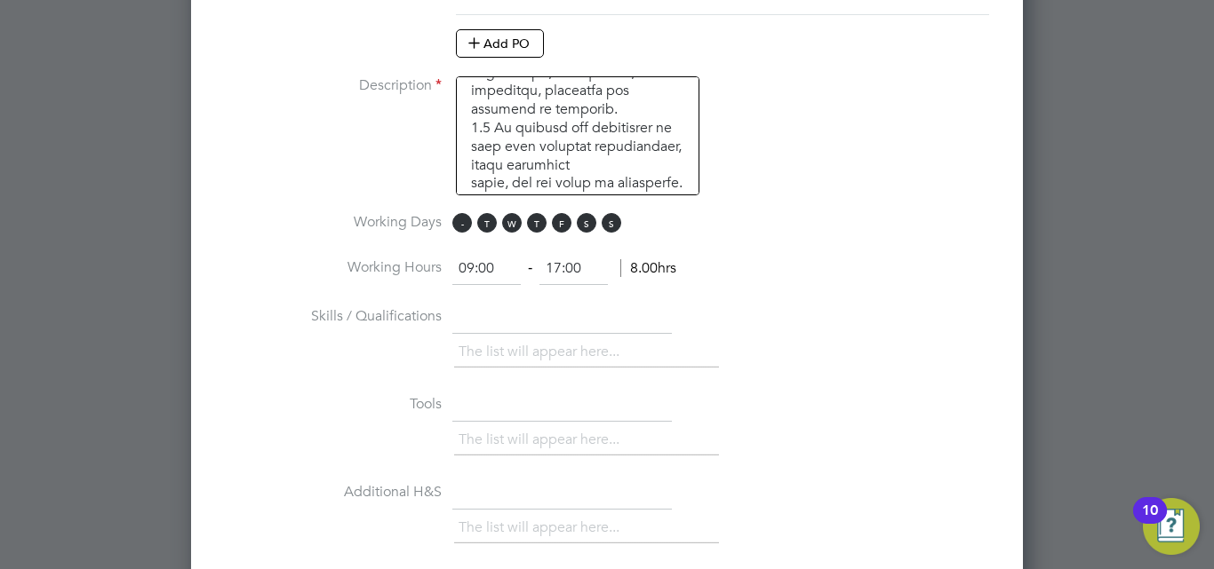
click at [458, 226] on span "M" at bounding box center [462, 223] width 20 height 20
click at [484, 228] on span "T" at bounding box center [487, 223] width 20 height 20
click at [504, 226] on span "W" at bounding box center [512, 223] width 20 height 20
click at [532, 224] on span "T" at bounding box center [537, 223] width 20 height 20
click at [561, 223] on span "F" at bounding box center [562, 223] width 20 height 20
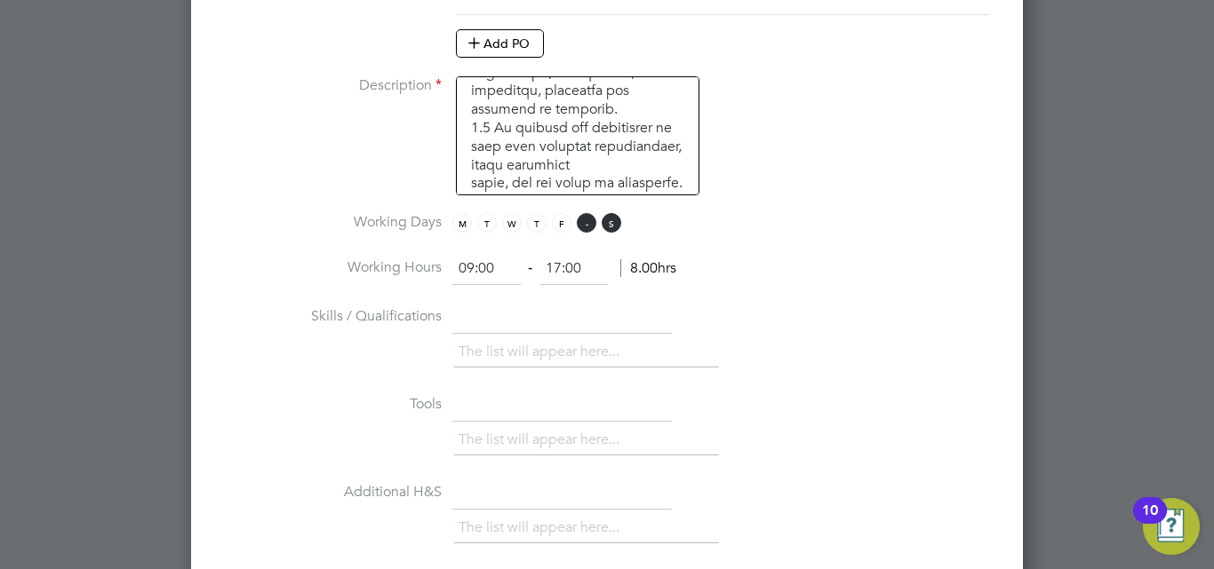
click at [582, 223] on span "S" at bounding box center [587, 223] width 20 height 20
click at [613, 222] on span "S" at bounding box center [611, 223] width 20 height 20
click at [468, 222] on span "M" at bounding box center [462, 223] width 20 height 20
click at [509, 219] on span "W" at bounding box center [512, 223] width 20 height 20
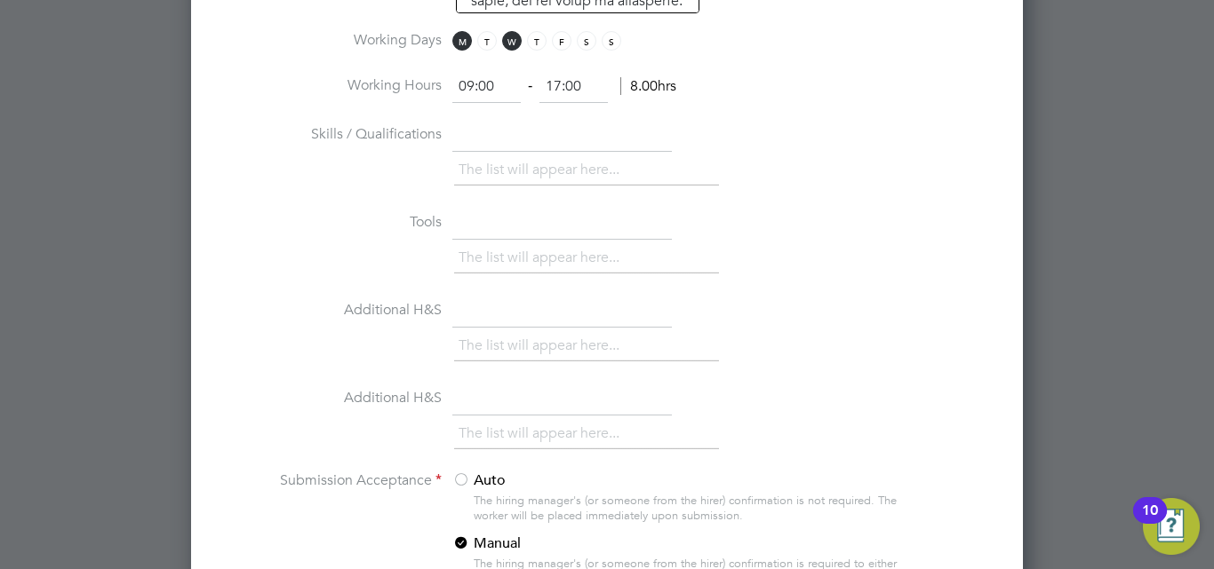
scroll to position [1510, 0]
click at [523, 148] on input "text" at bounding box center [561, 141] width 219 height 32
click at [535, 167] on li "The list will appear here..." at bounding box center [542, 175] width 168 height 24
click at [523, 251] on li "The list will appear here..." at bounding box center [542, 263] width 168 height 24
click at [512, 166] on li "The list will appear here..." at bounding box center [542, 175] width 168 height 24
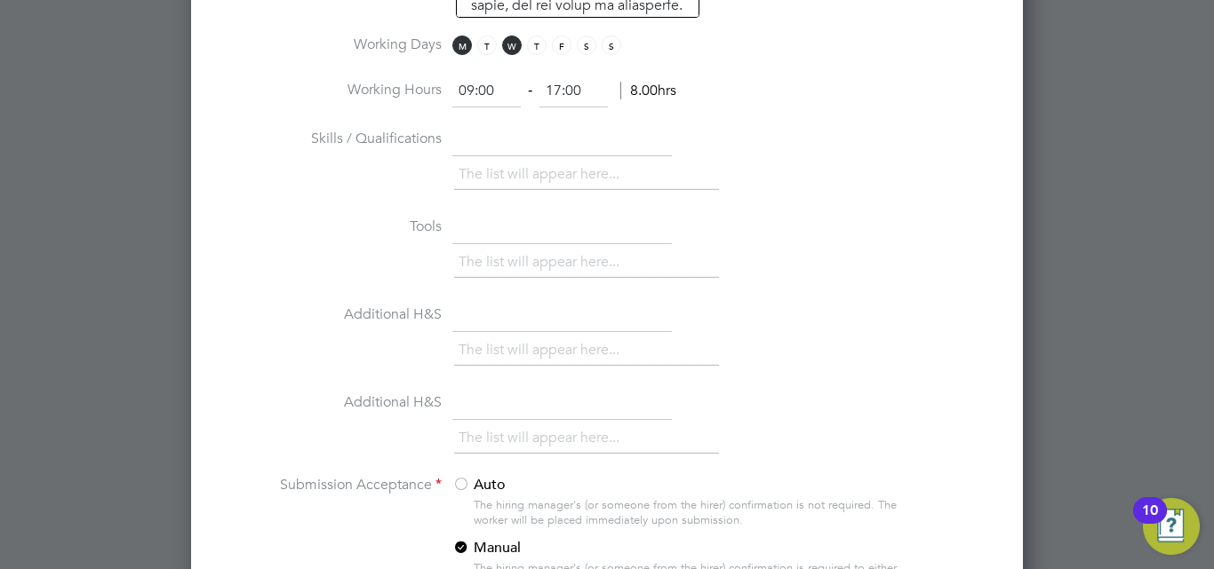
click at [486, 263] on li "The list will appear here..." at bounding box center [542, 263] width 168 height 24
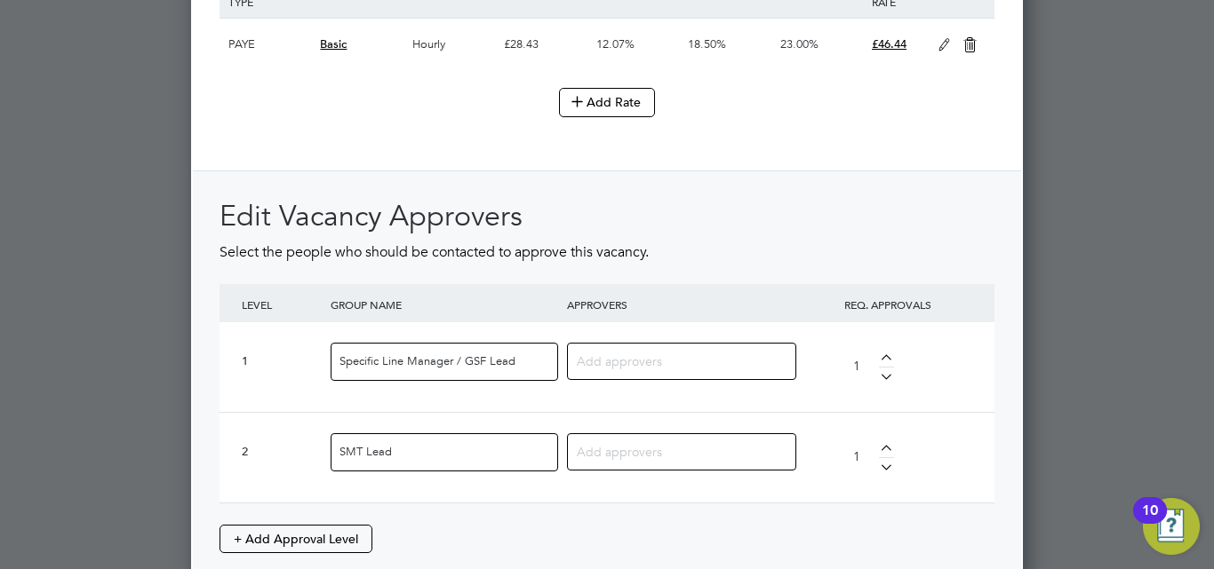
scroll to position [2221, 0]
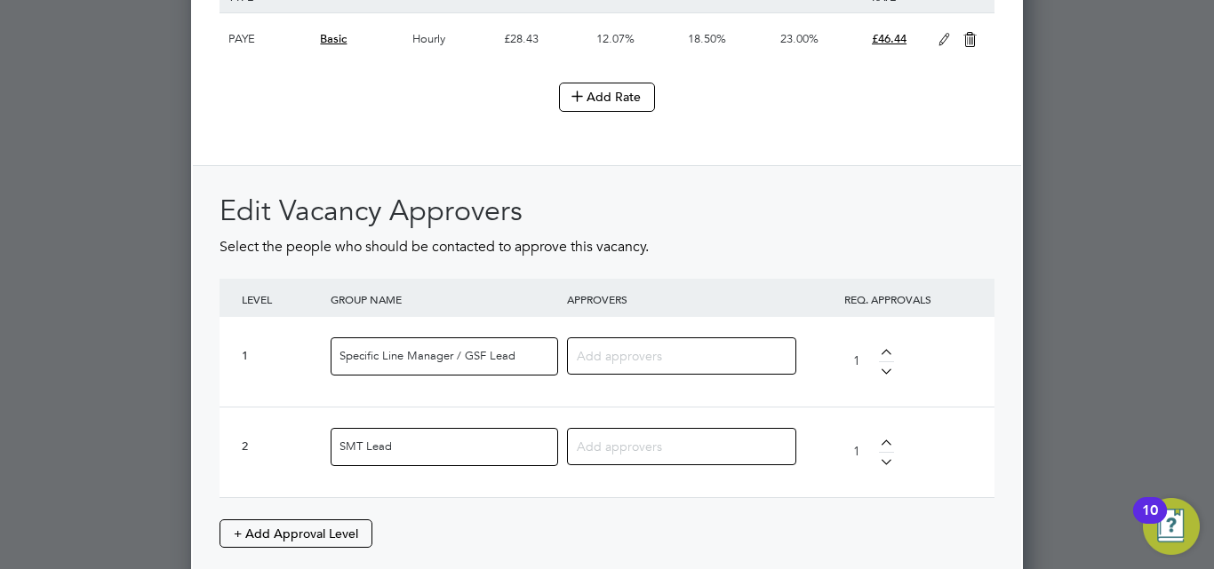
click at [540, 347] on input "Specific Line Manager / GSF Lead" at bounding box center [443, 357] width 227 height 38
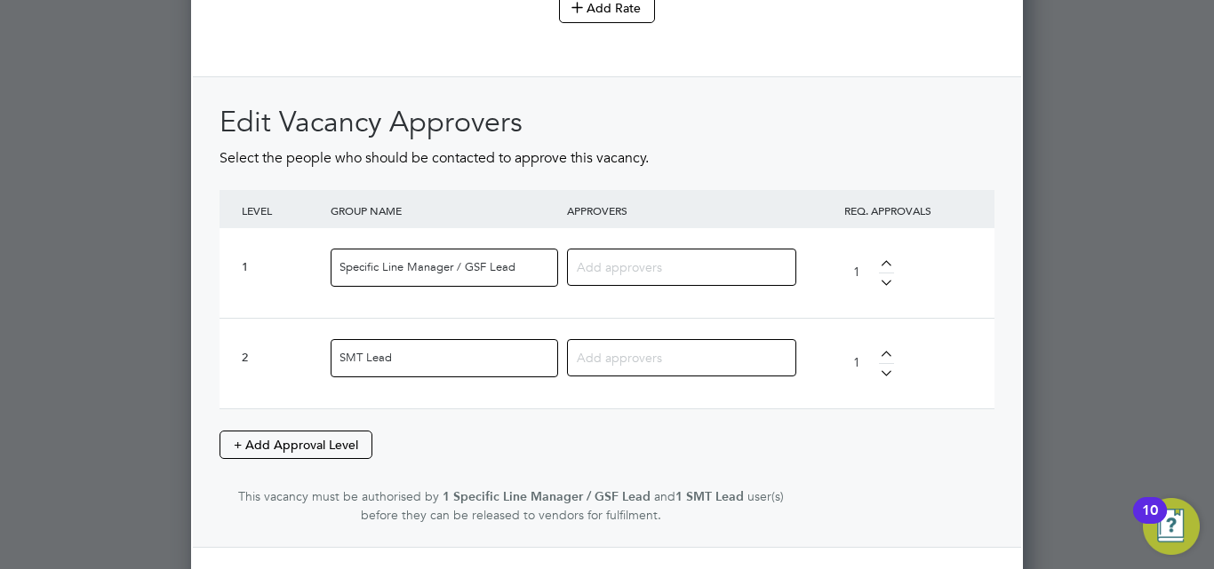
click at [637, 273] on input at bounding box center [675, 266] width 196 height 23
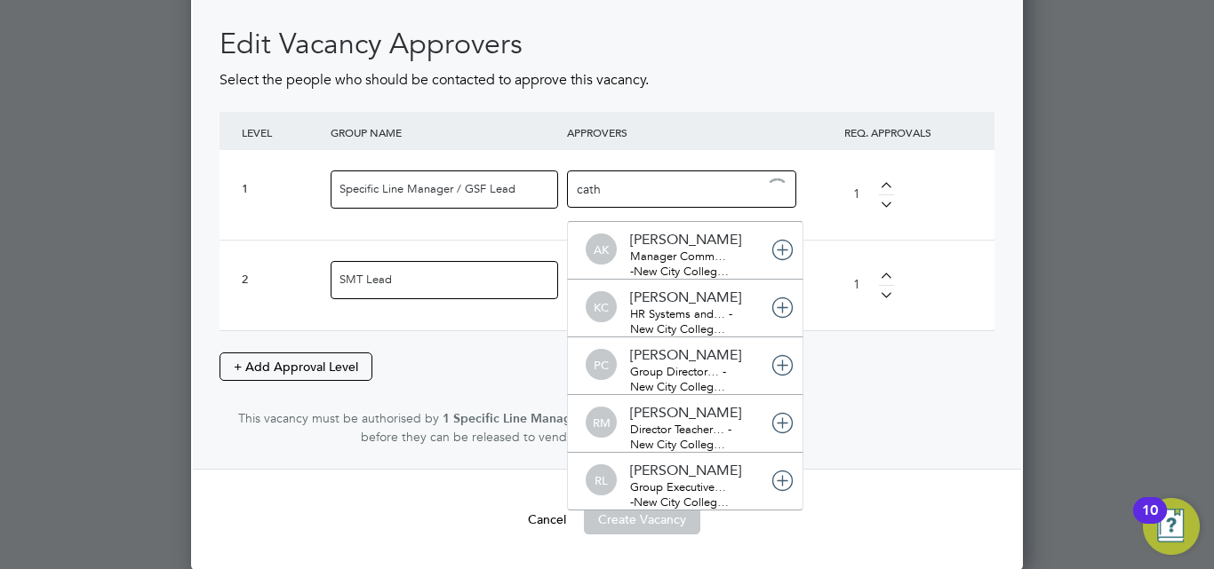
scroll to position [0, 0]
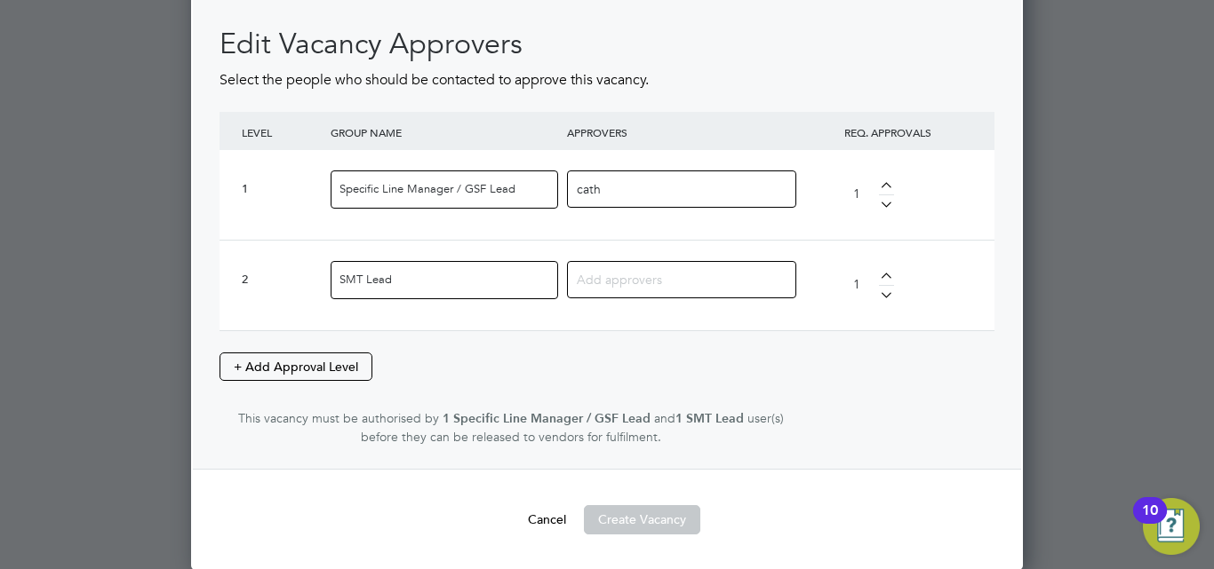
click at [701, 191] on div "cath" at bounding box center [681, 189] width 229 height 37
drag, startPoint x: 624, startPoint y: 193, endPoint x: 552, endPoint y: 201, distance: 72.4
click at [552, 201] on div "1 Specific Line Manager / GSF Lead cath 1" at bounding box center [606, 195] width 775 height 90
type input "catherine quinn"
click at [646, 275] on input at bounding box center [675, 278] width 196 height 23
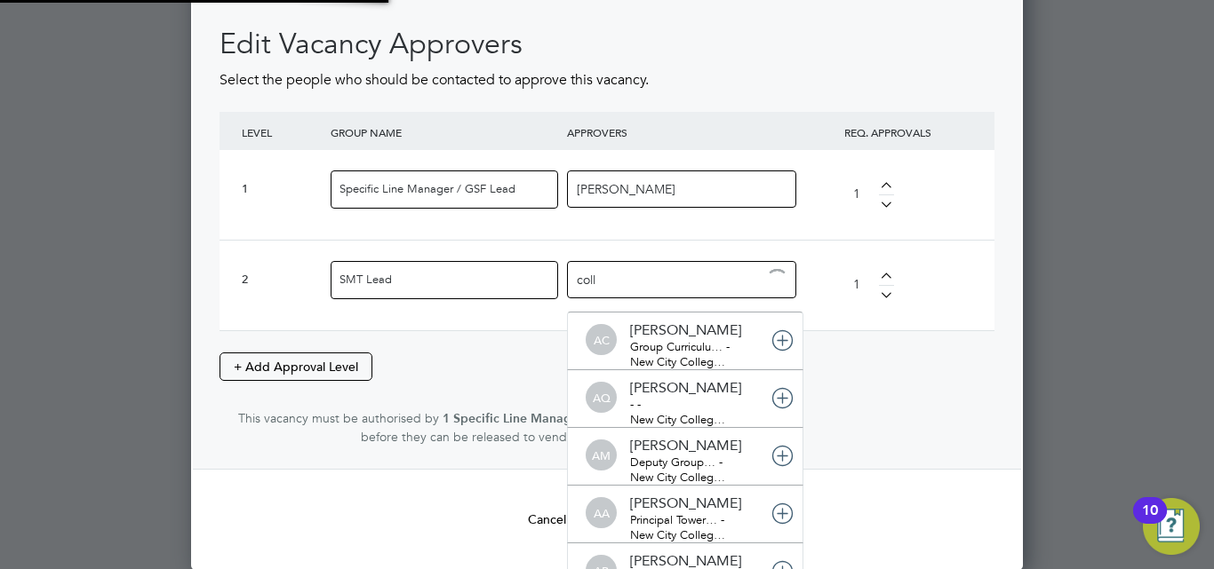
type input "colle"
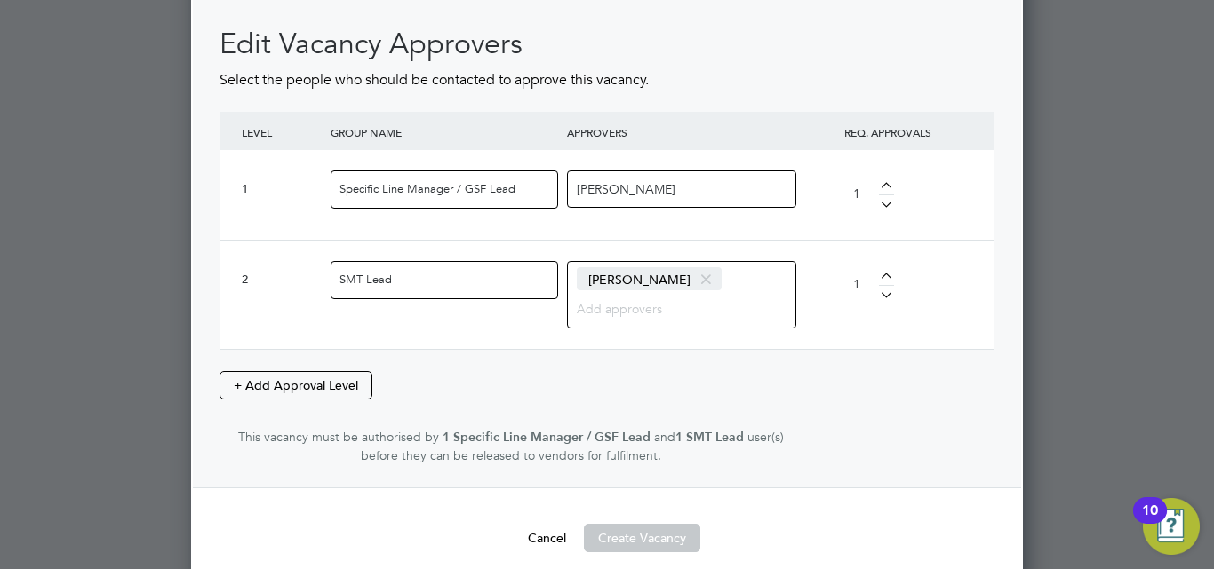
click at [695, 187] on div "catherine quinn" at bounding box center [681, 189] width 229 height 37
click at [683, 187] on input "catherine quinn" at bounding box center [632, 188] width 111 height 23
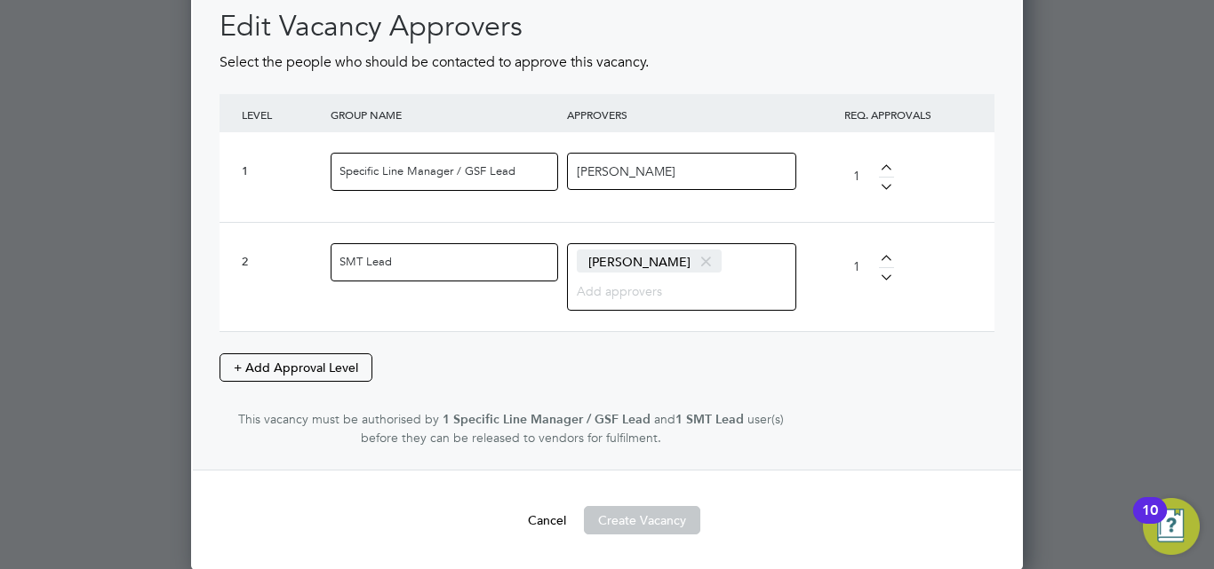
click at [608, 179] on input "catherine quinn" at bounding box center [632, 170] width 111 height 23
drag, startPoint x: 672, startPoint y: 166, endPoint x: 571, endPoint y: 178, distance: 101.1
click at [571, 178] on div "catherine quinn" at bounding box center [681, 171] width 229 height 37
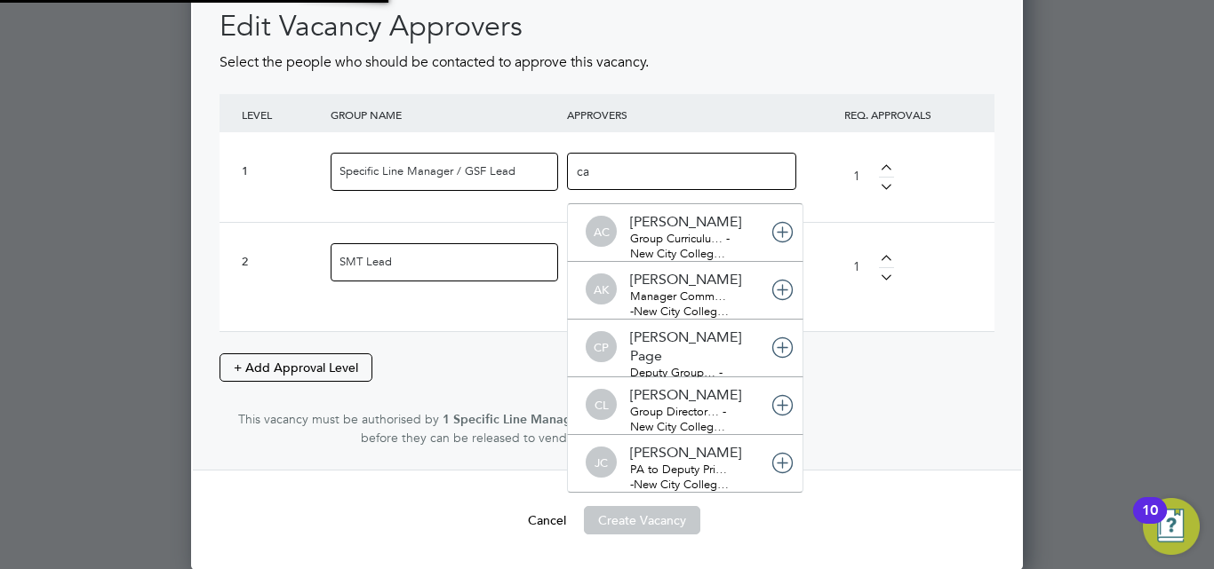
scroll to position [19, 125]
click at [609, 174] on input "ca" at bounding box center [632, 170] width 111 height 23
type input "c"
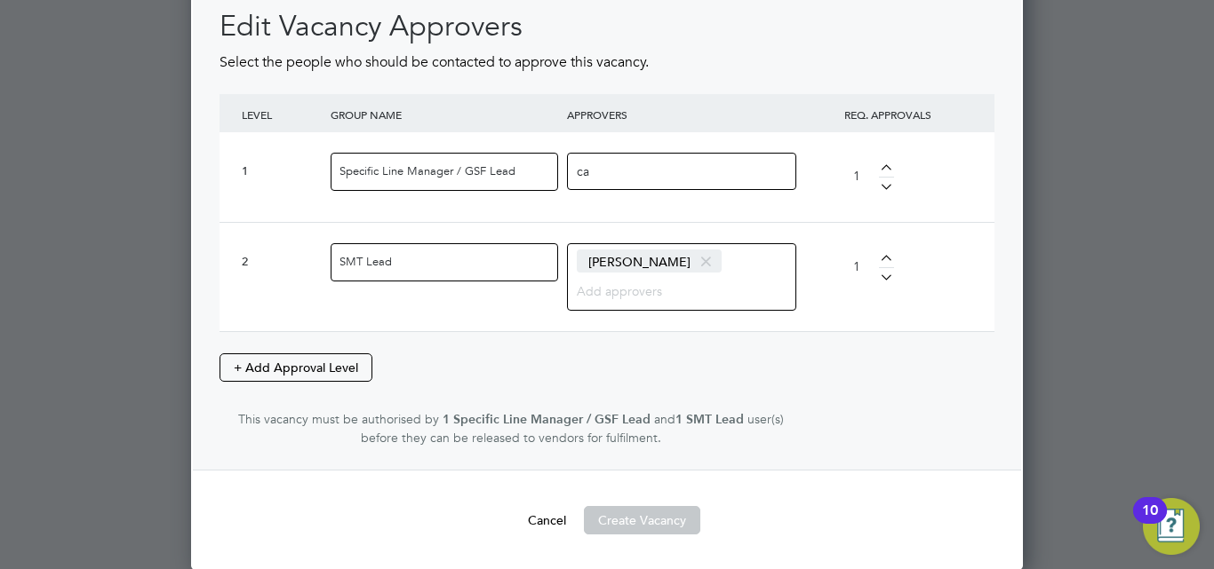
type input "c"
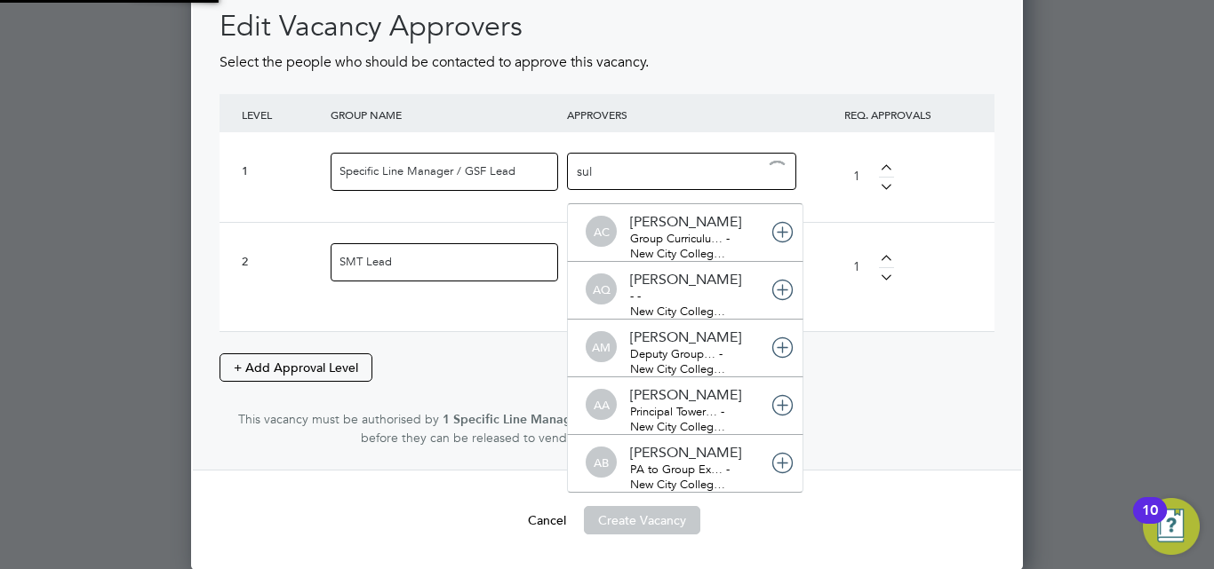
type input "sull"
